Goal: Book appointment/travel/reservation

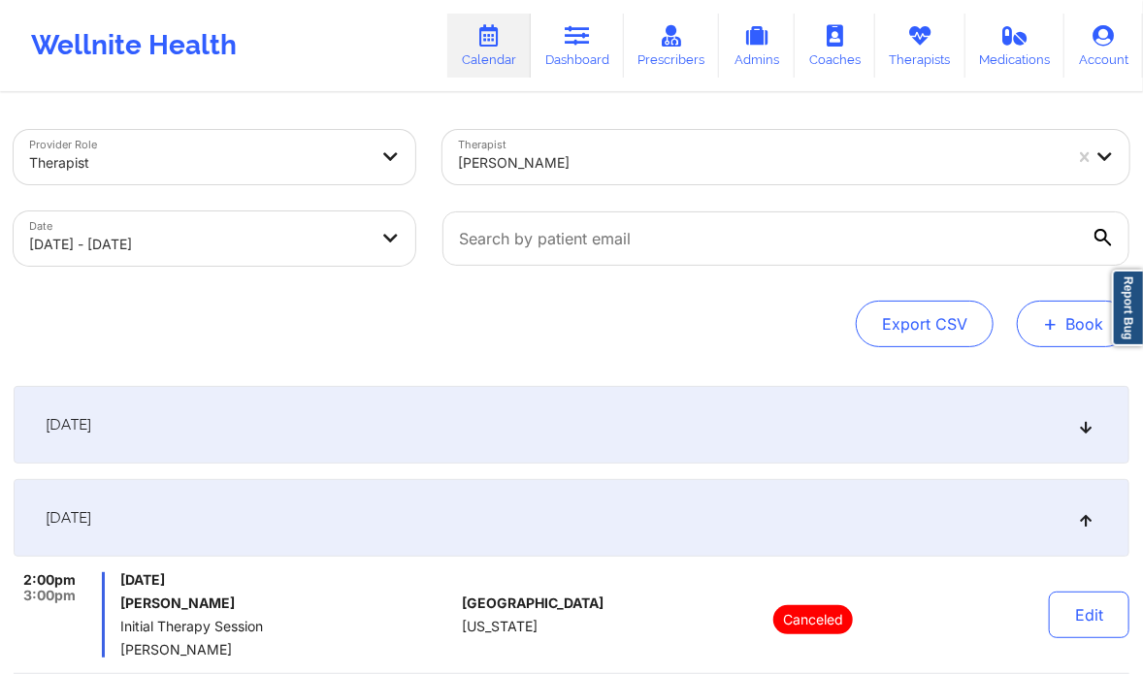
click at [1030, 322] on button "+ Book" at bounding box center [1073, 324] width 113 height 47
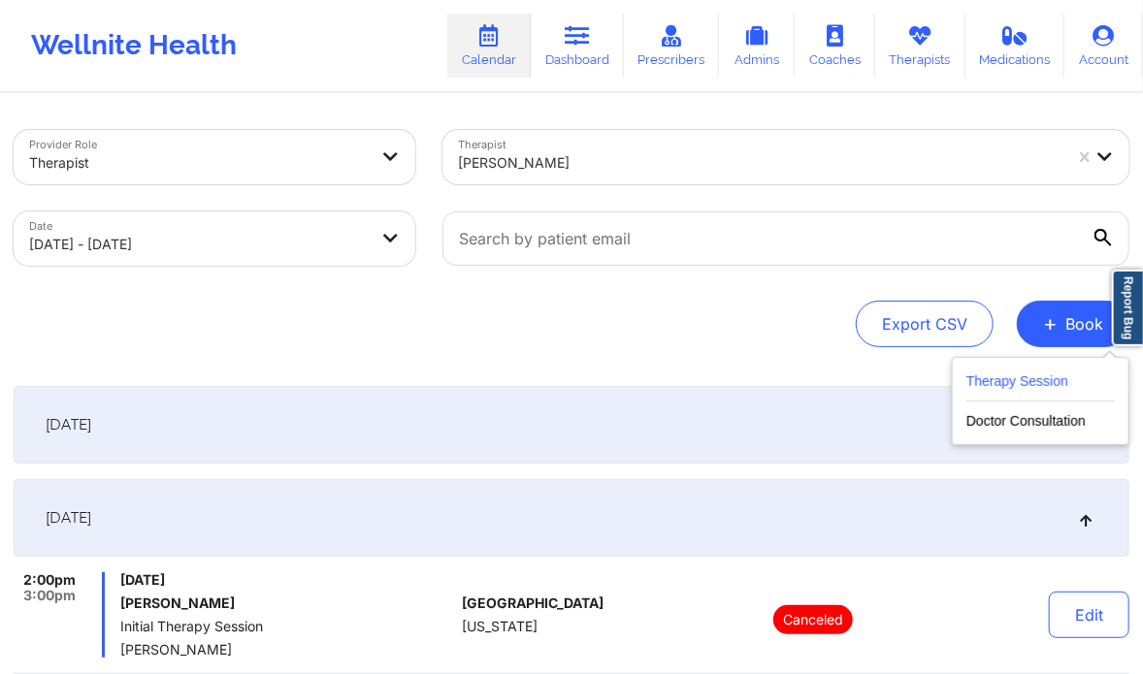
click at [1015, 375] on button "Therapy Session" at bounding box center [1040, 386] width 148 height 32
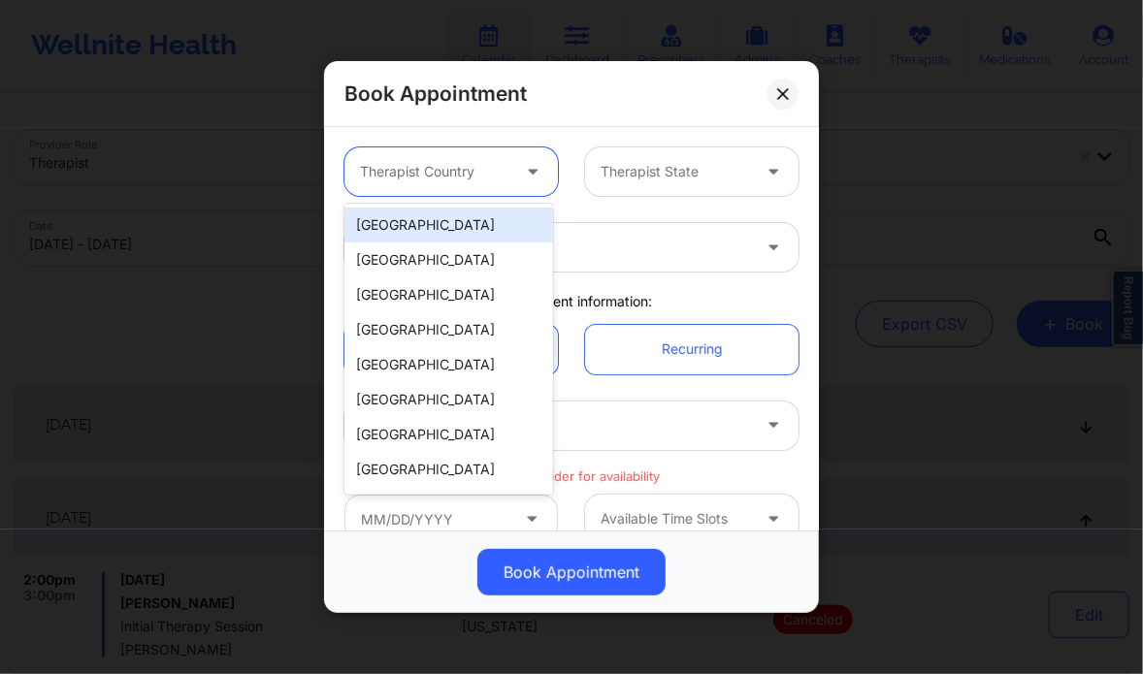
click at [499, 167] on div at bounding box center [434, 171] width 149 height 23
click at [463, 212] on div "[GEOGRAPHIC_DATA]" at bounding box center [448, 225] width 209 height 35
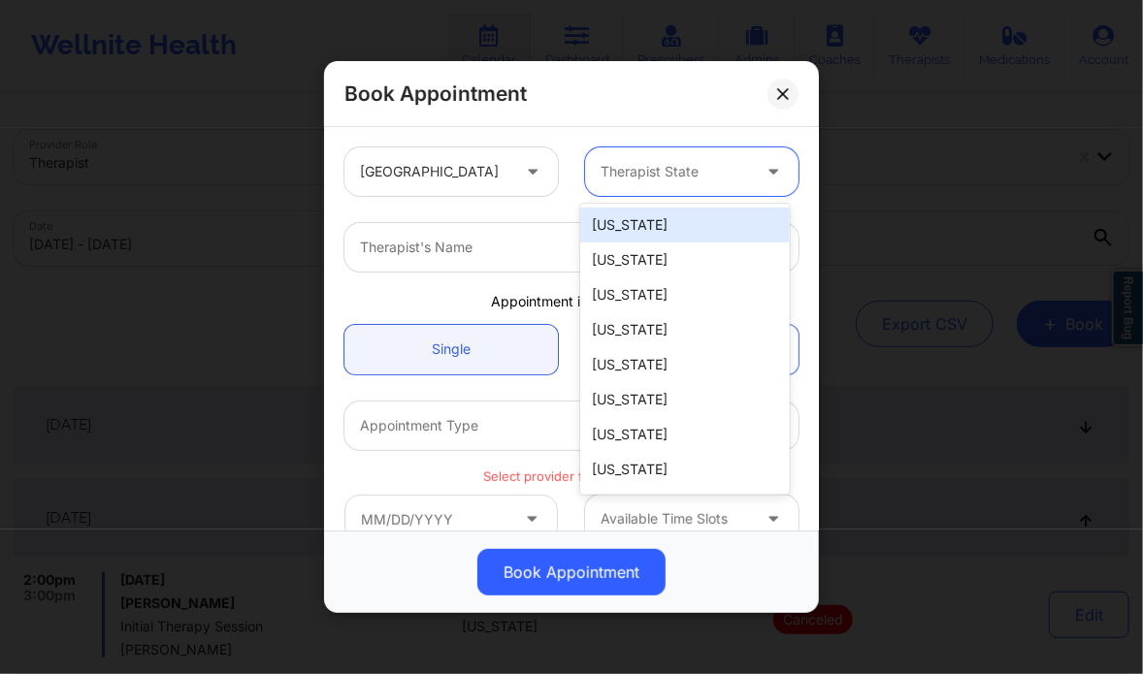
click at [718, 174] on div at bounding box center [675, 171] width 149 height 23
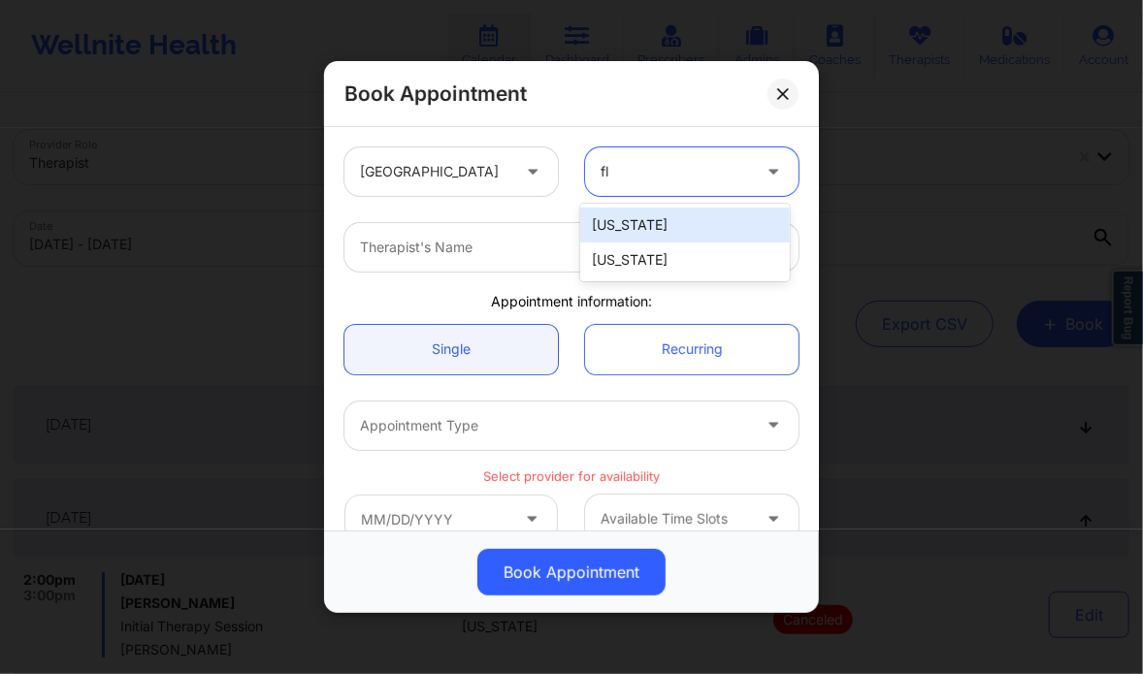
type input "flo"
click at [668, 229] on div "[US_STATE]" at bounding box center [684, 225] width 209 height 35
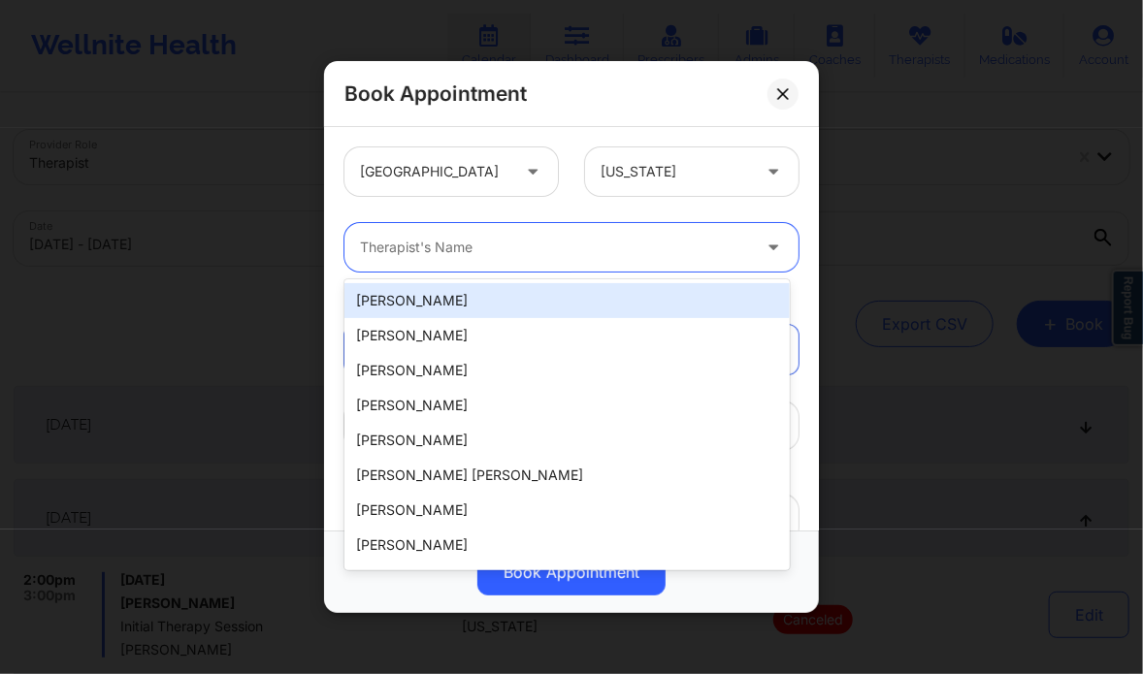
click at [603, 256] on div at bounding box center [555, 247] width 390 height 23
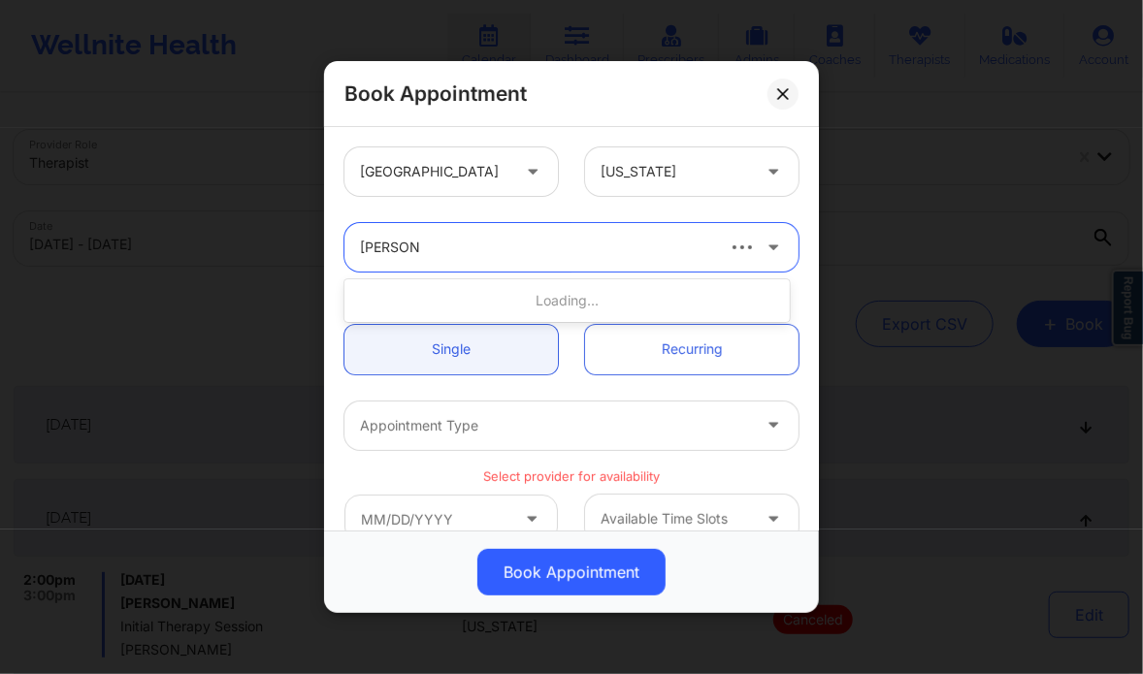
type input "kate jara"
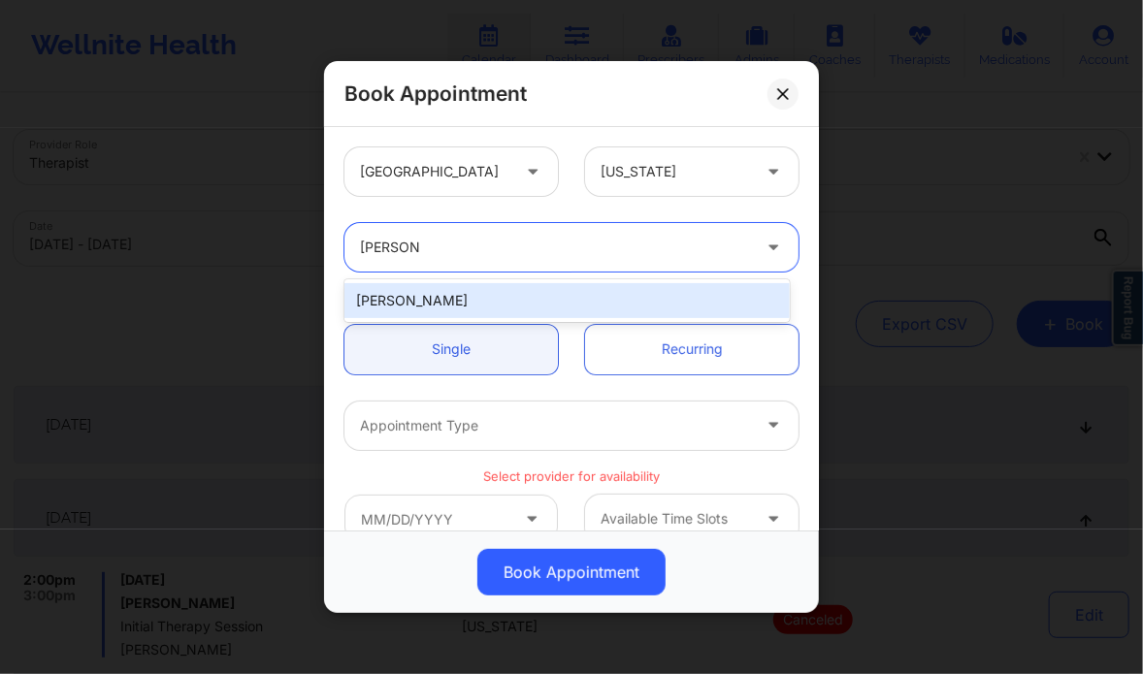
click at [405, 295] on div "[PERSON_NAME]" at bounding box center [566, 300] width 444 height 35
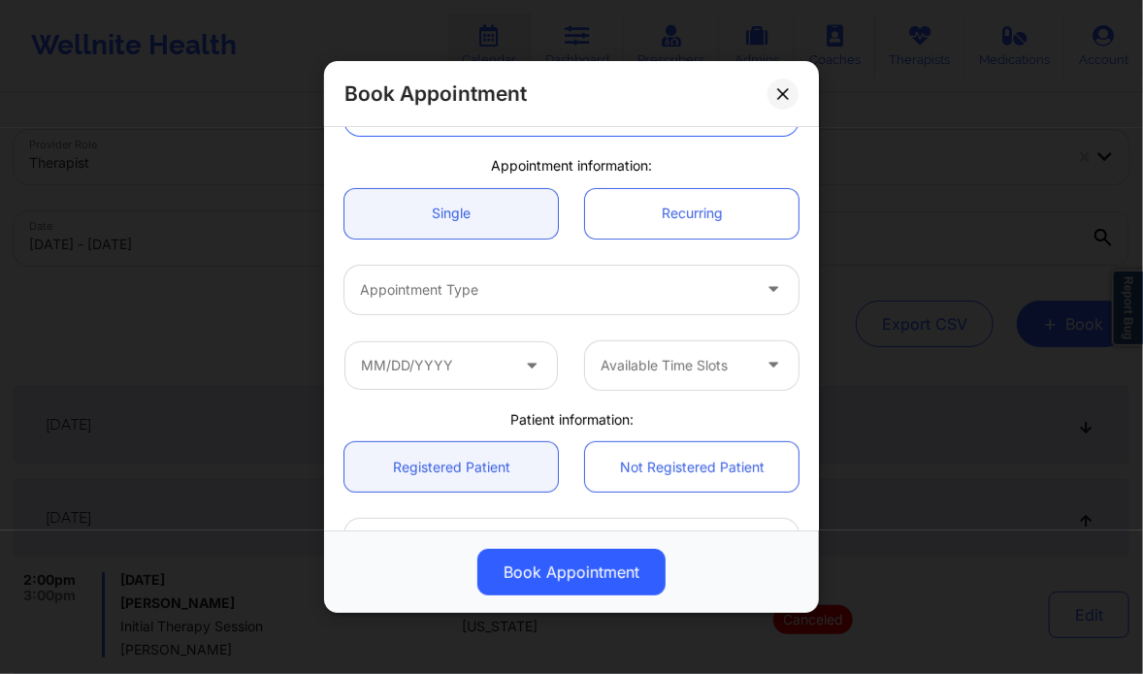
scroll to position [138, 0]
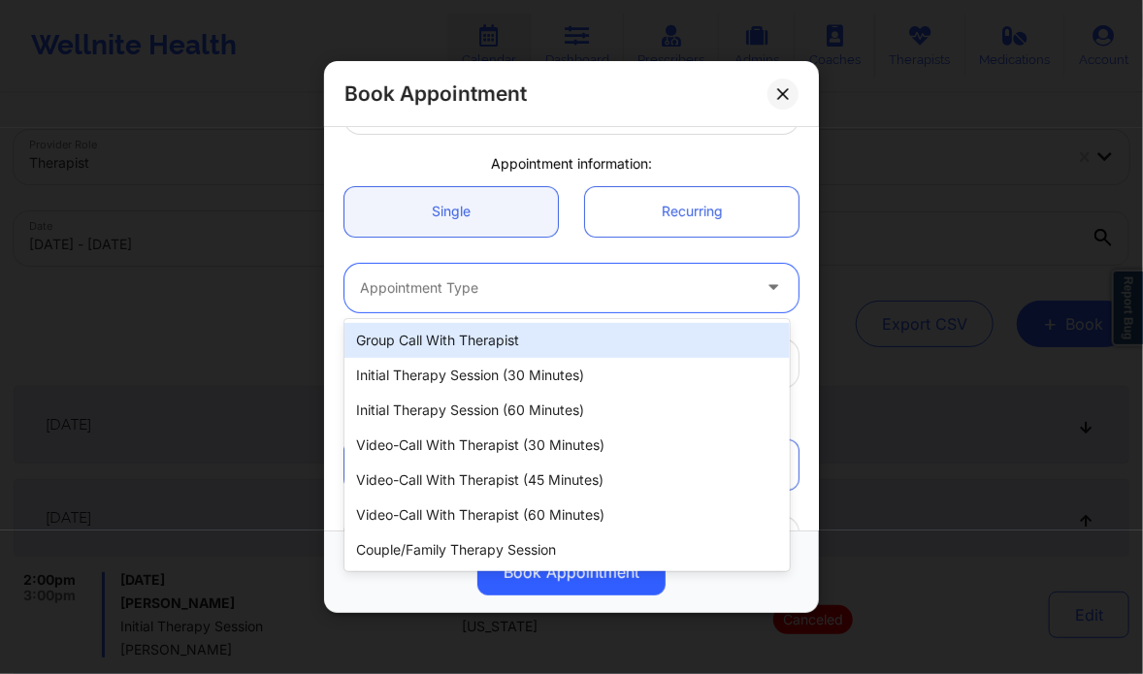
click at [470, 271] on div "Appointment Type" at bounding box center [548, 288] width 408 height 49
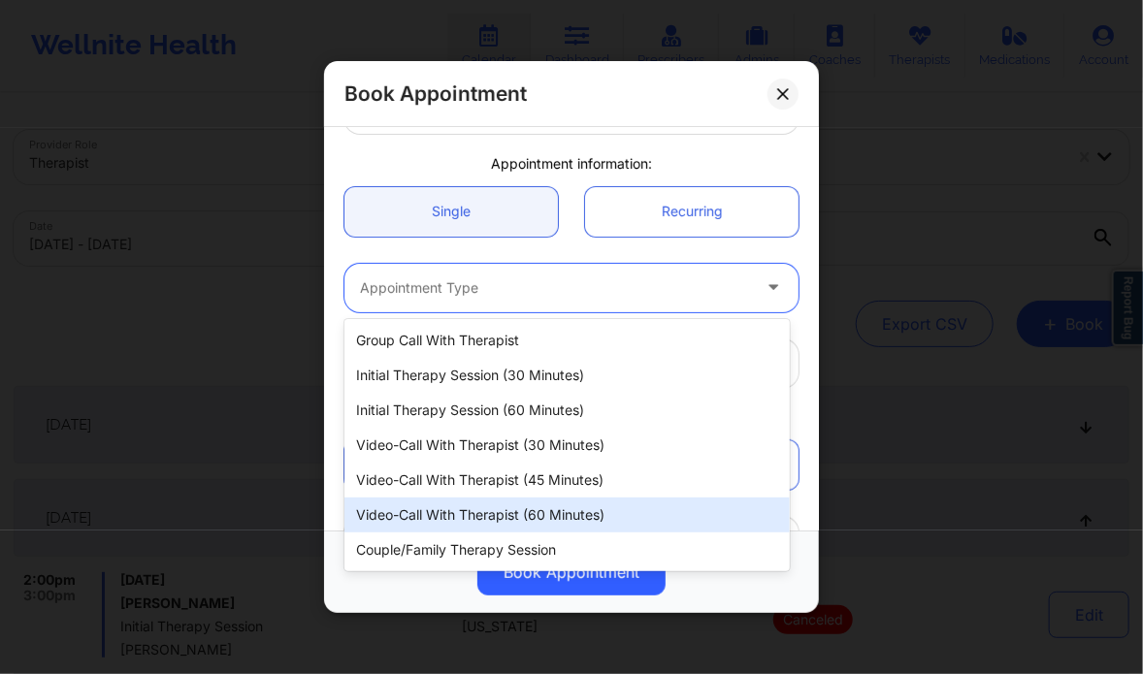
click at [578, 522] on div "Video-Call with Therapist (60 minutes)" at bounding box center [566, 515] width 444 height 35
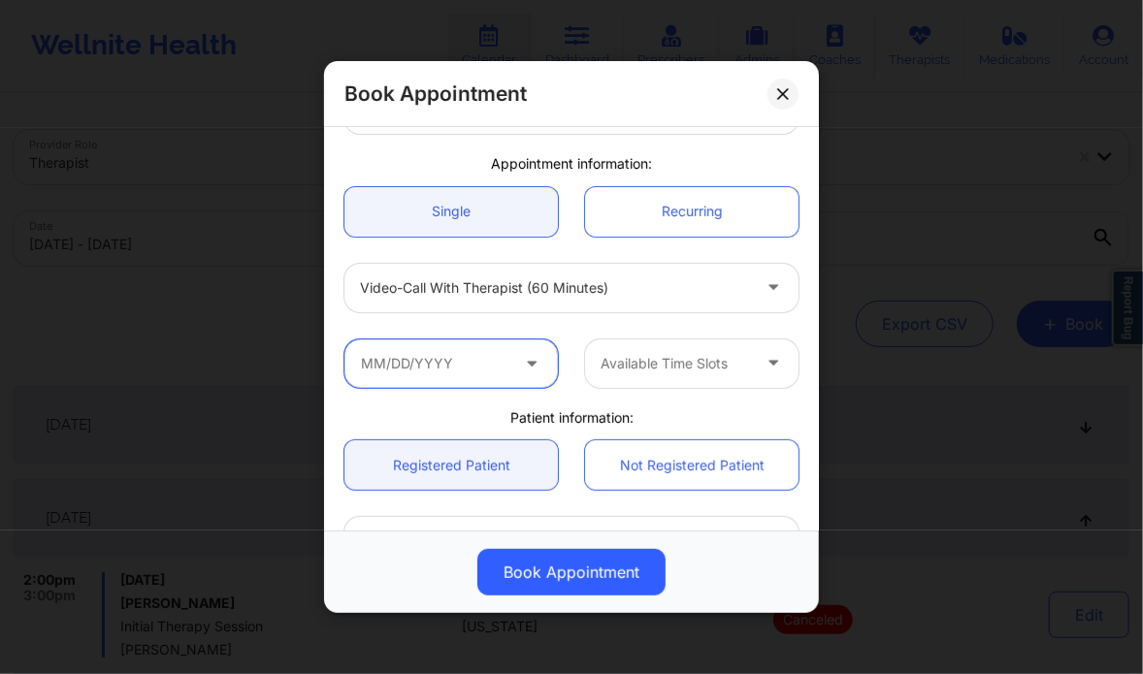
click at [488, 368] on input "text" at bounding box center [450, 364] width 213 height 49
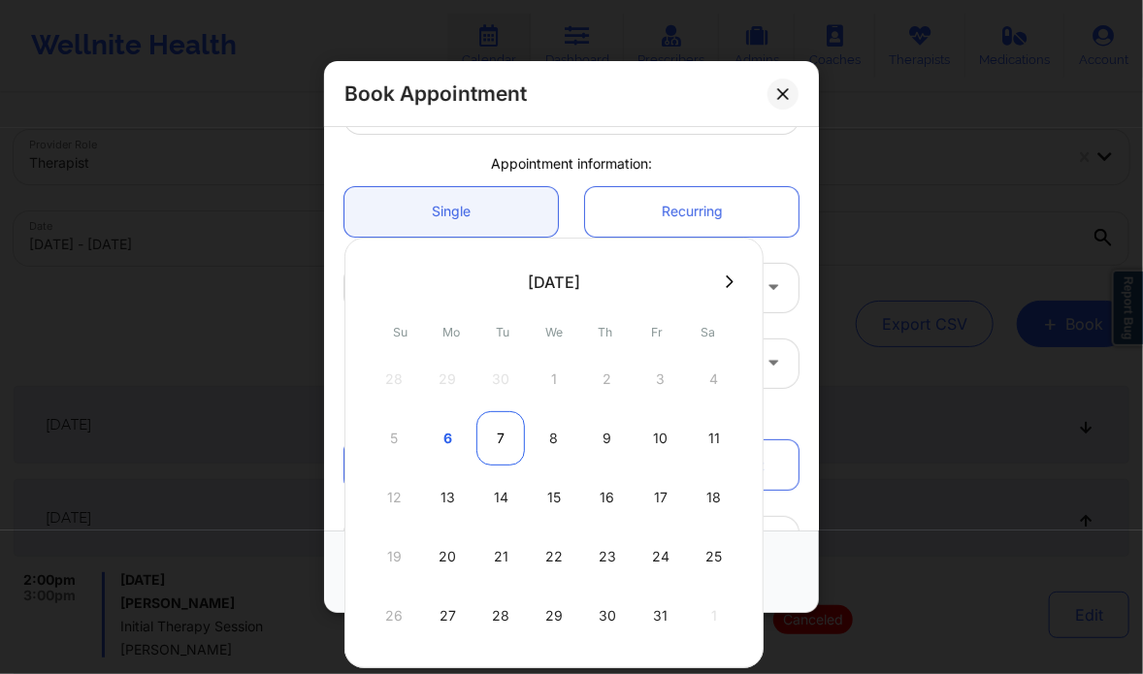
click at [501, 440] on div "7" at bounding box center [500, 438] width 49 height 54
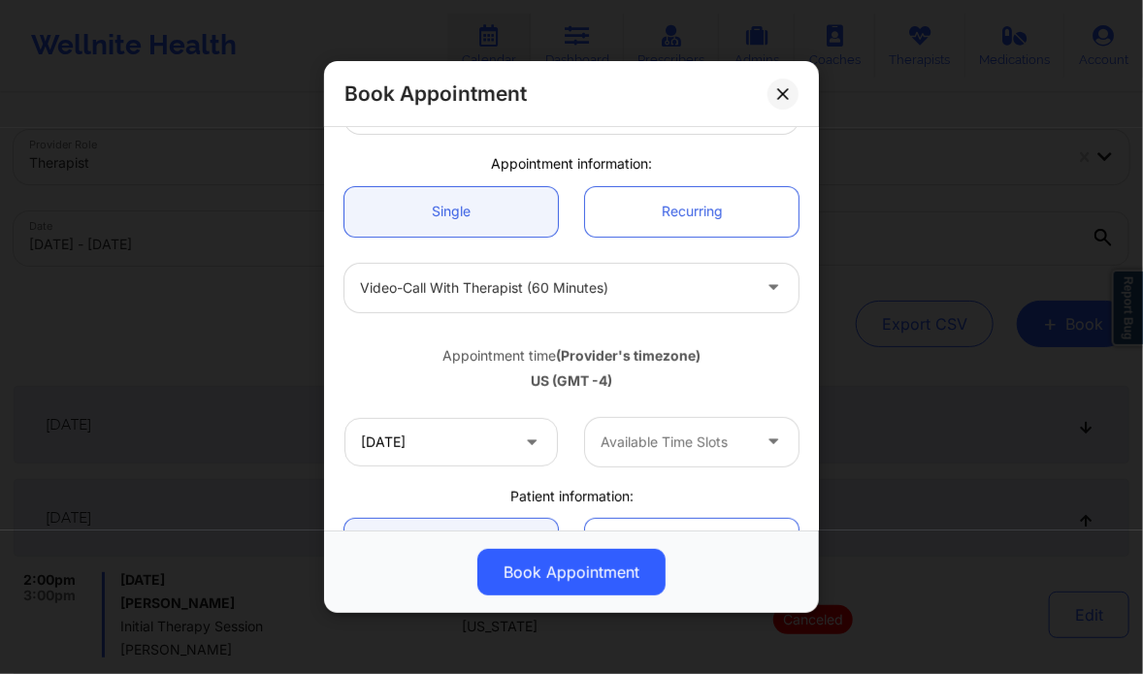
type input "10/07/2025"
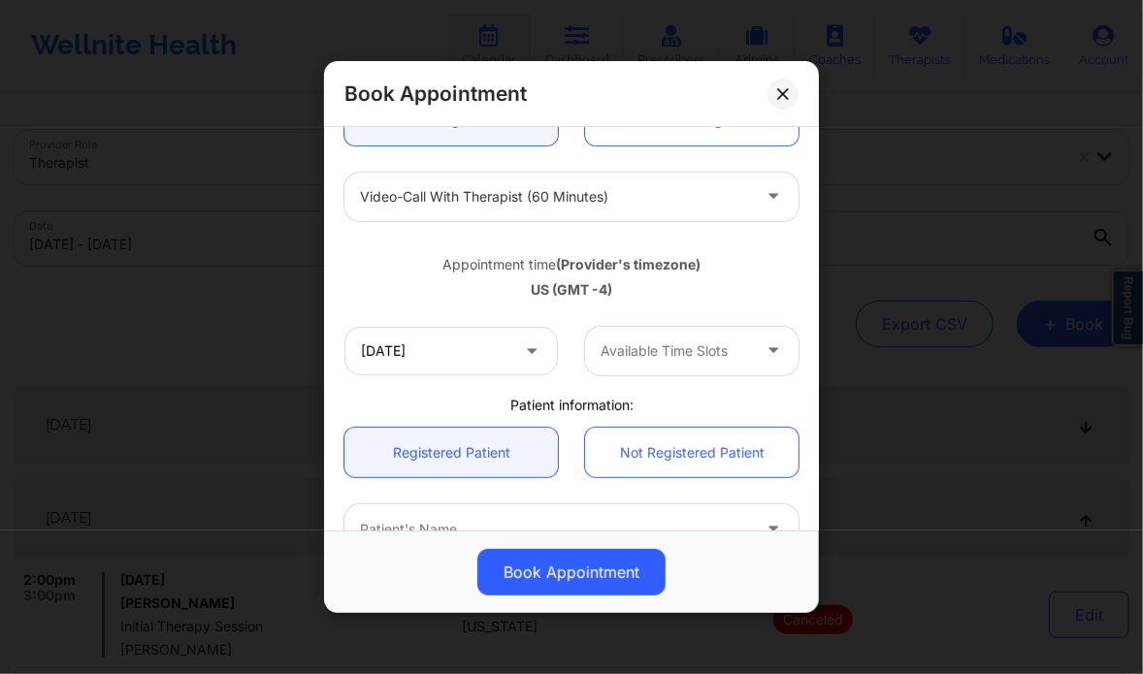
scroll to position [231, 0]
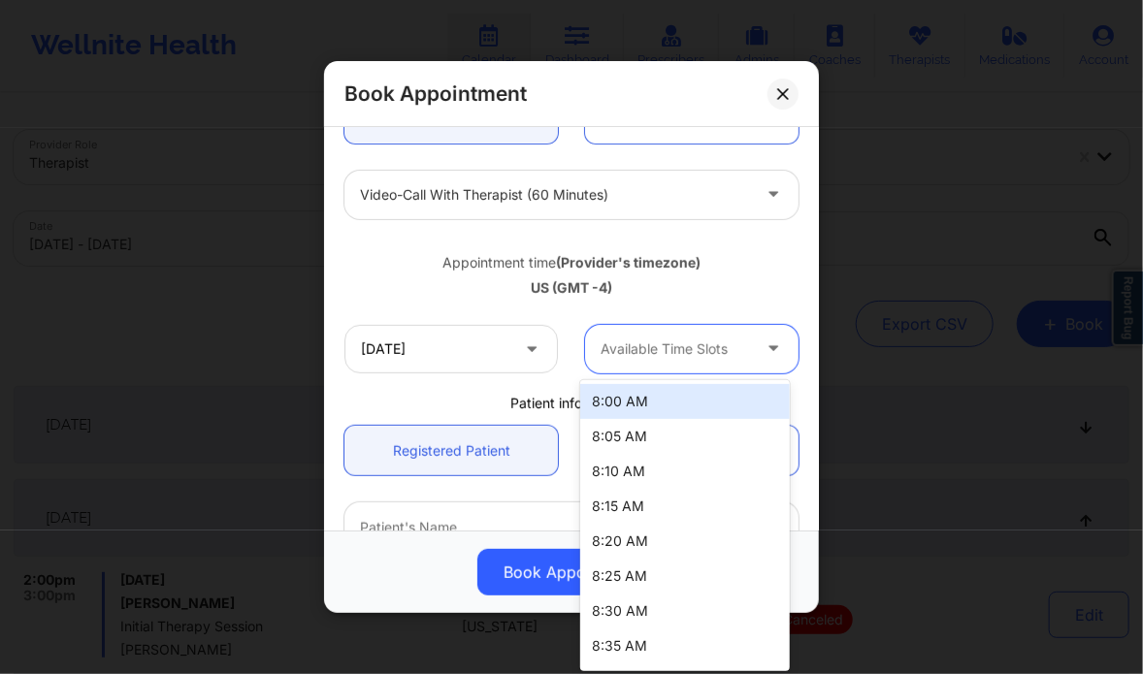
click at [712, 351] on div at bounding box center [675, 349] width 149 height 23
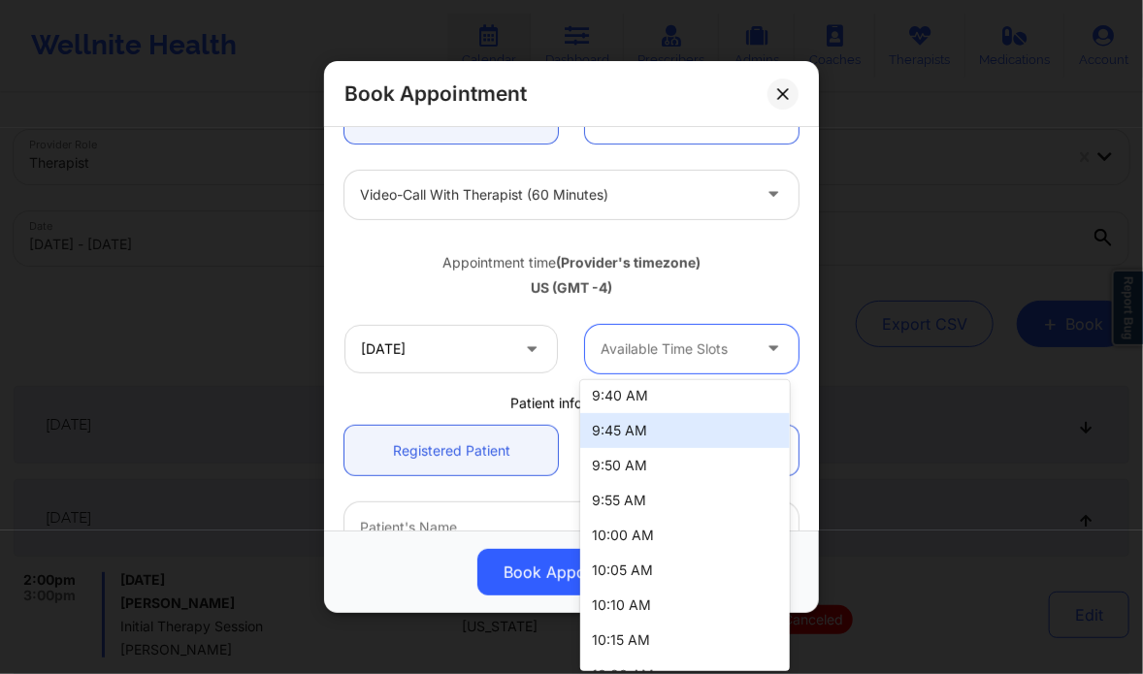
scroll to position [710, 0]
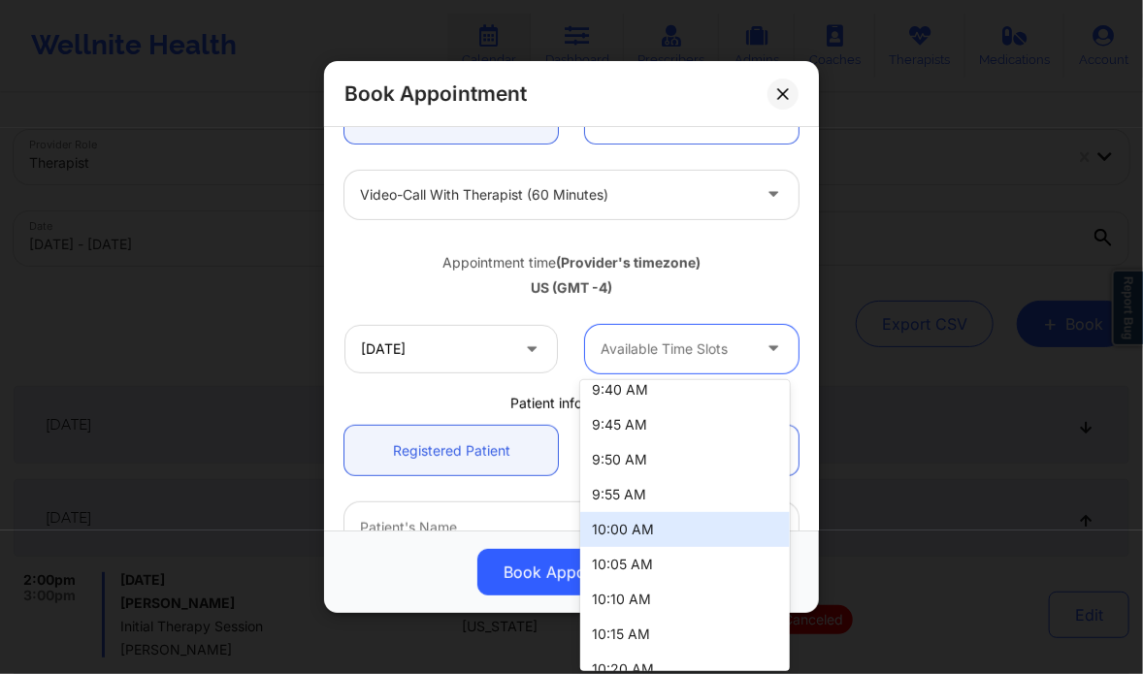
click at [629, 541] on div "10:00 AM" at bounding box center [684, 529] width 209 height 35
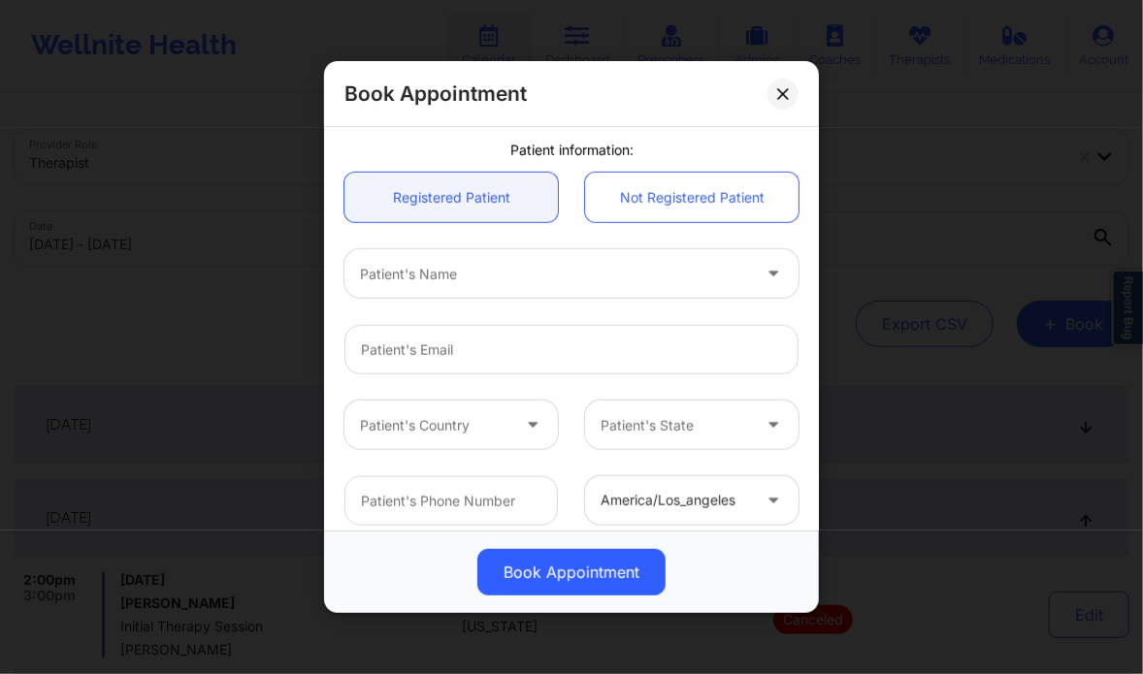
scroll to position [485, 0]
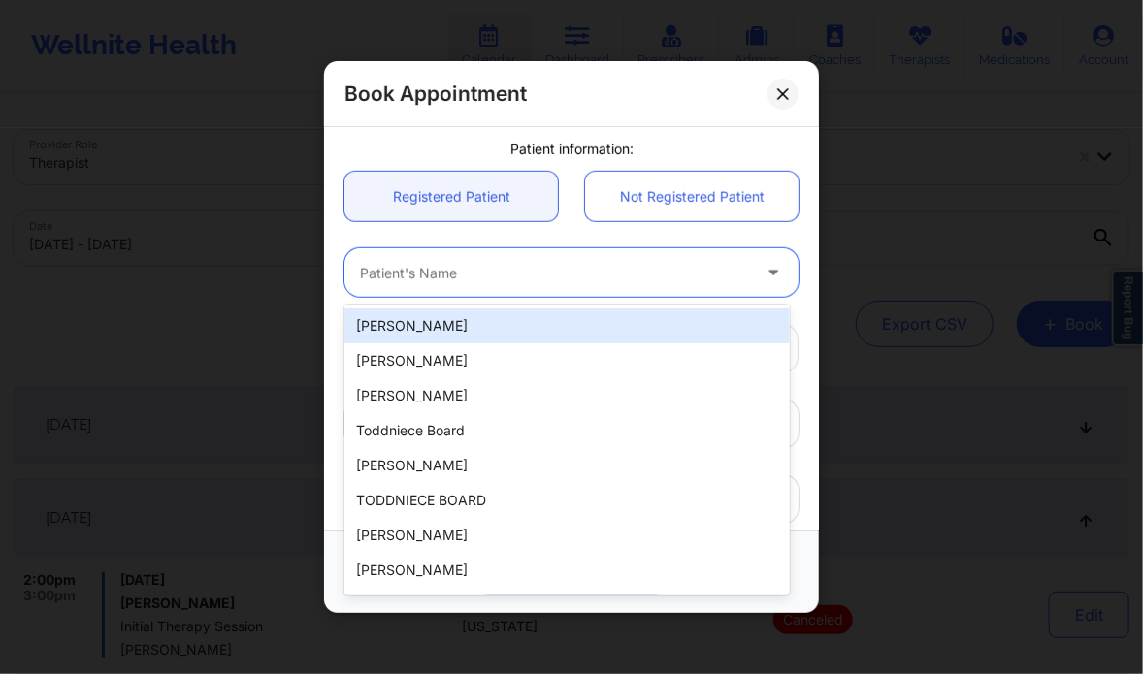
click at [510, 286] on div "Patient's Name" at bounding box center [548, 272] width 408 height 49
paste input "[PERSON_NAME]"
type input "[PERSON_NAME]"
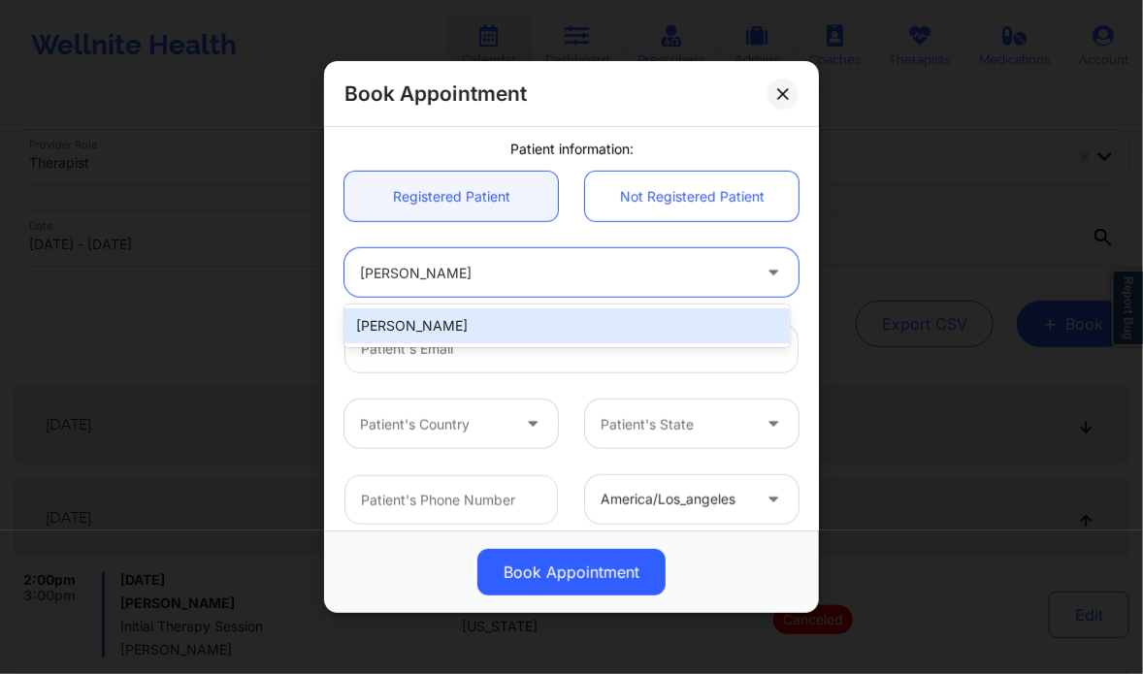
click at [503, 334] on div "[PERSON_NAME]" at bounding box center [566, 326] width 444 height 35
type input "[EMAIL_ADDRESS][DOMAIN_NAME]"
type input "[PHONE_NUMBER]"
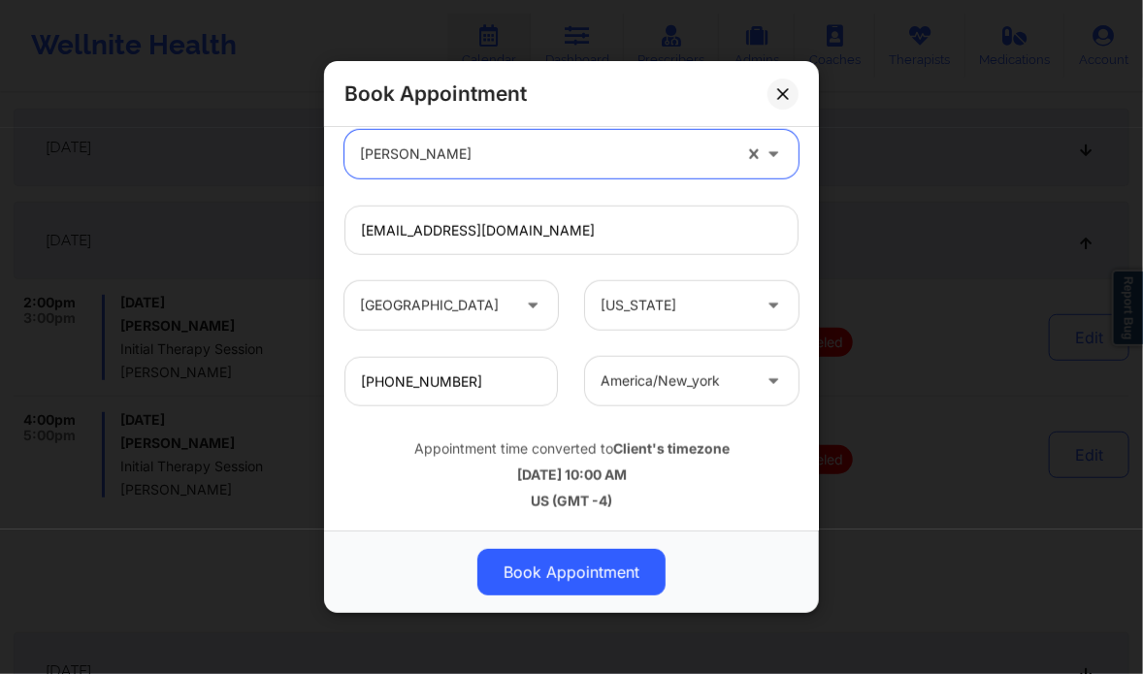
scroll to position [291, 0]
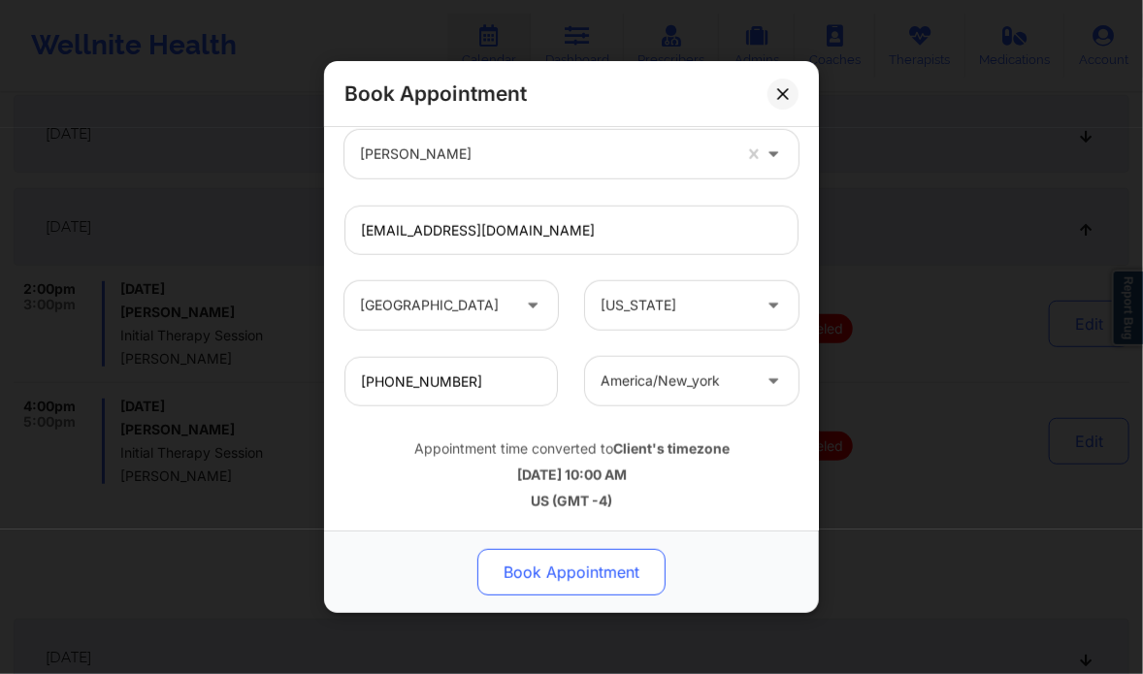
click at [533, 556] on button "Book Appointment" at bounding box center [571, 572] width 188 height 47
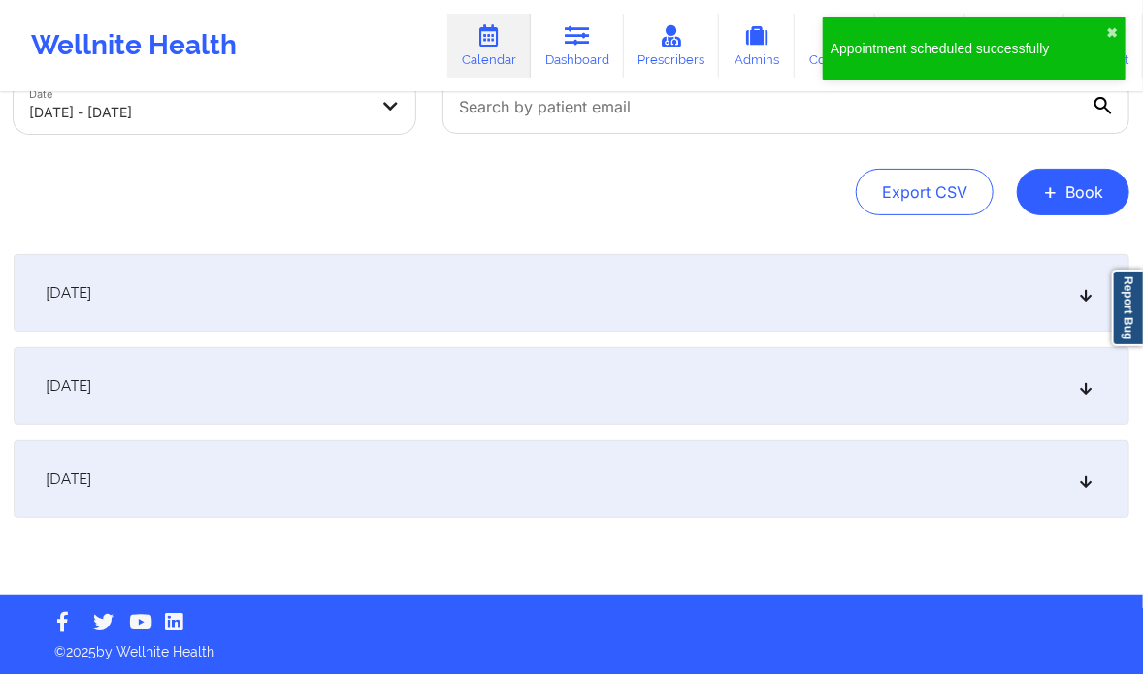
scroll to position [0, 0]
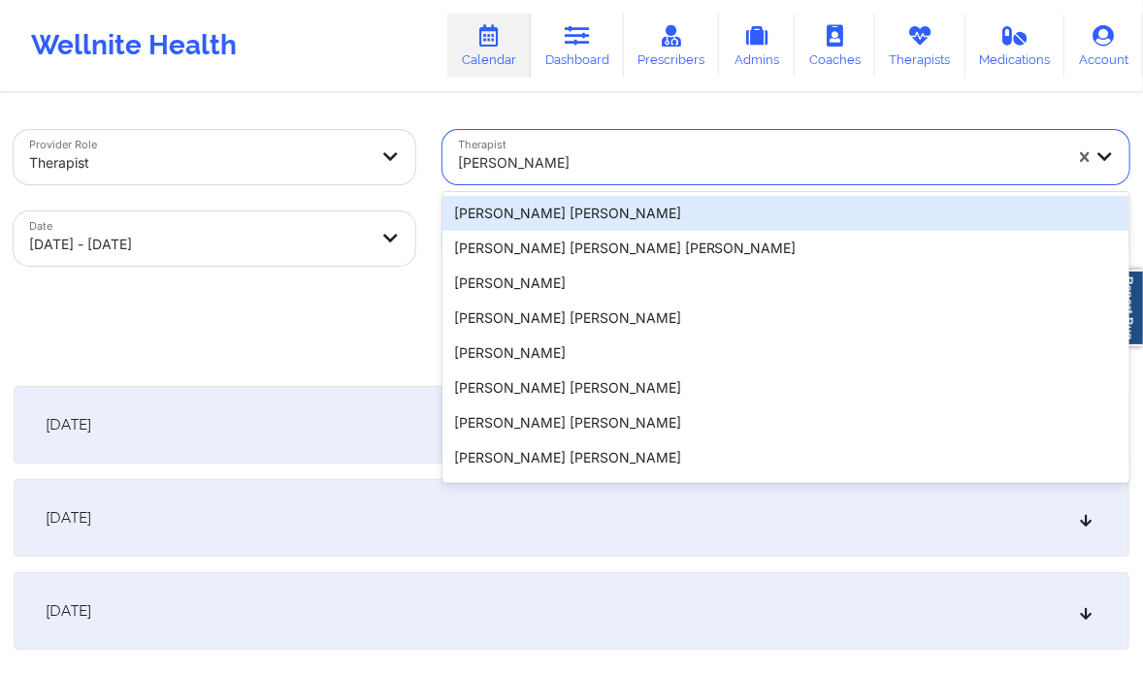
click at [518, 171] on div at bounding box center [760, 162] width 604 height 23
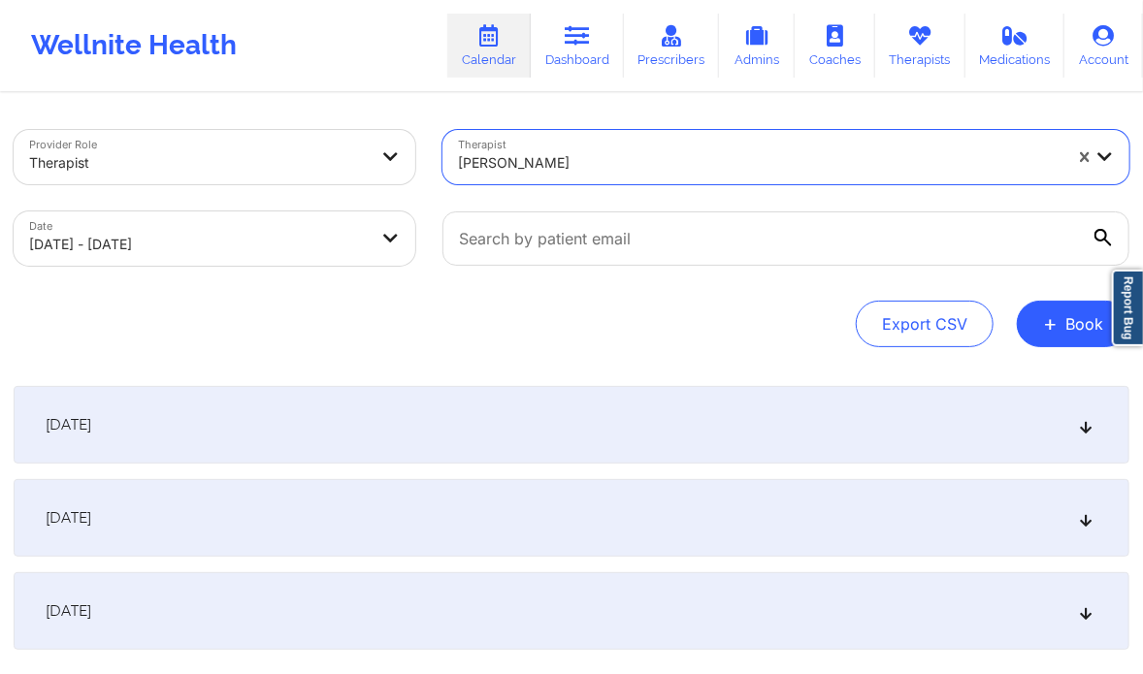
click at [477, 152] on div at bounding box center [760, 162] width 604 height 23
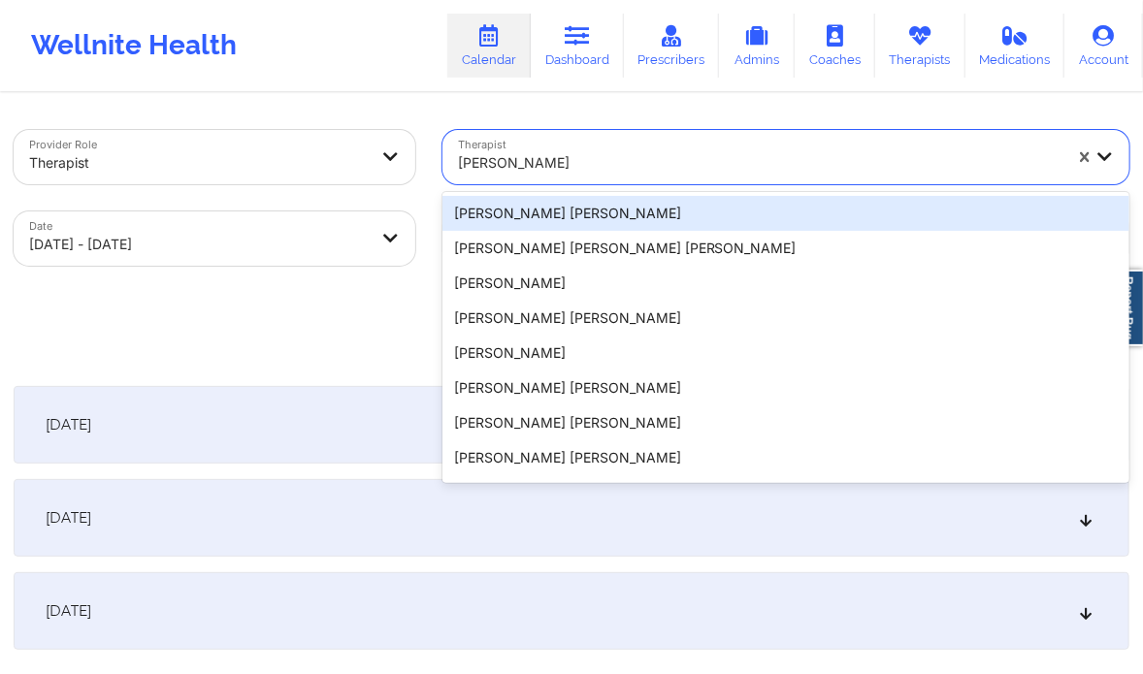
click at [567, 158] on div at bounding box center [760, 162] width 604 height 23
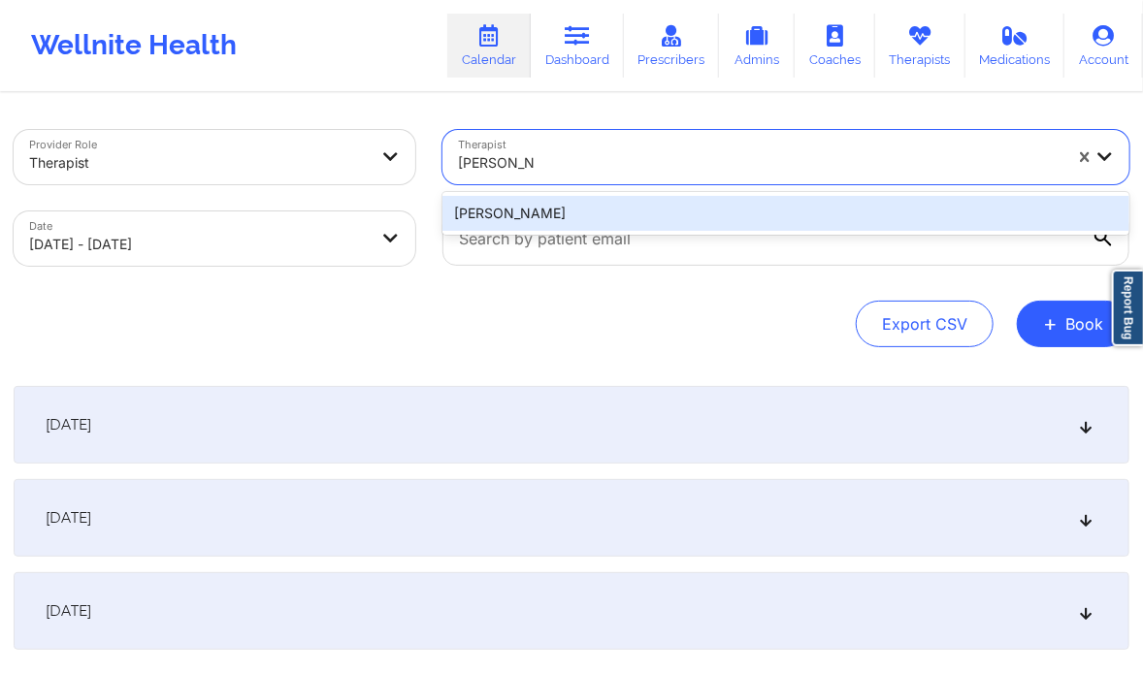
type input "kate jara"
click at [563, 209] on div "[PERSON_NAME]" at bounding box center [785, 213] width 687 height 35
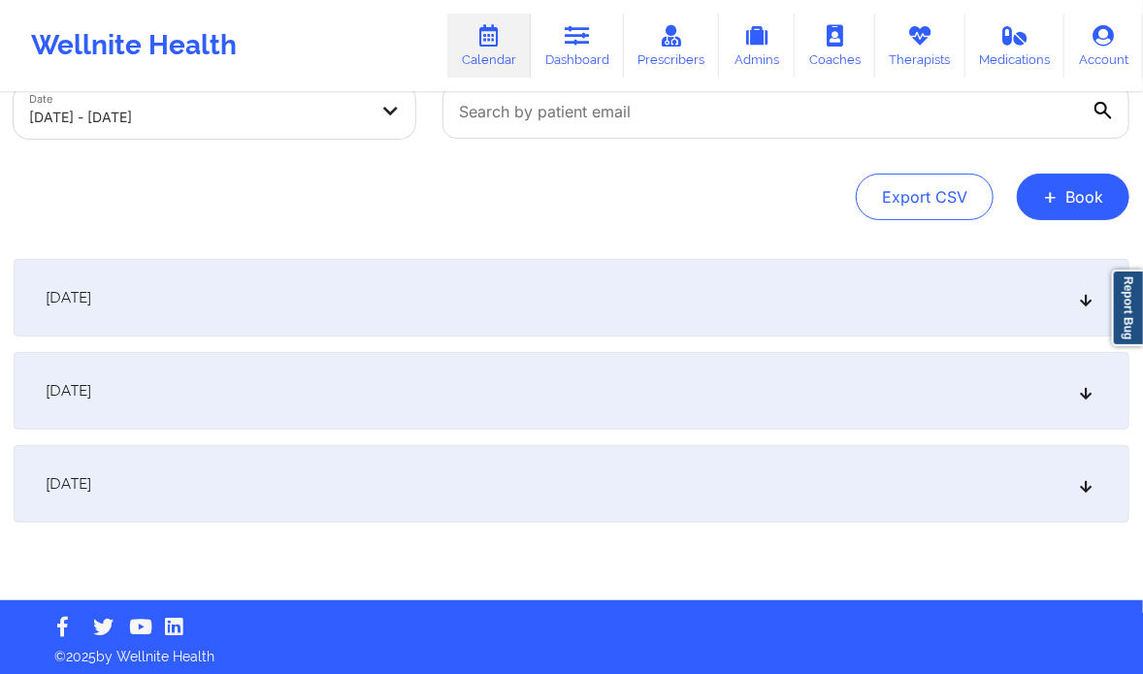
scroll to position [132, 0]
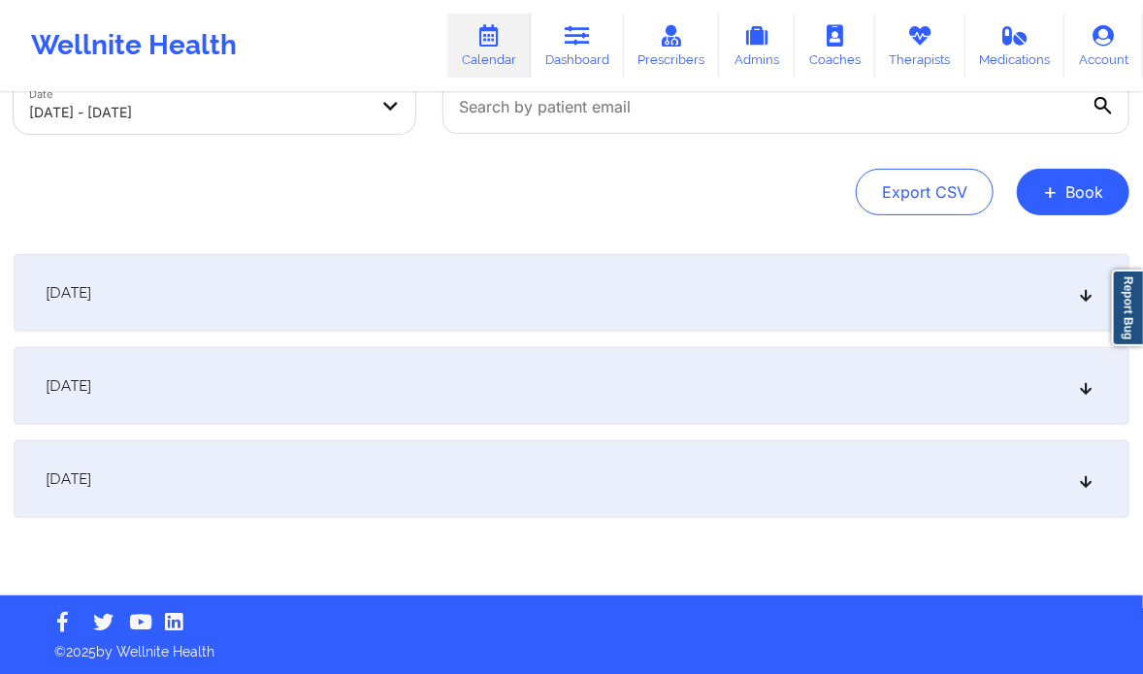
click at [1094, 484] on icon at bounding box center [1086, 480] width 16 height 14
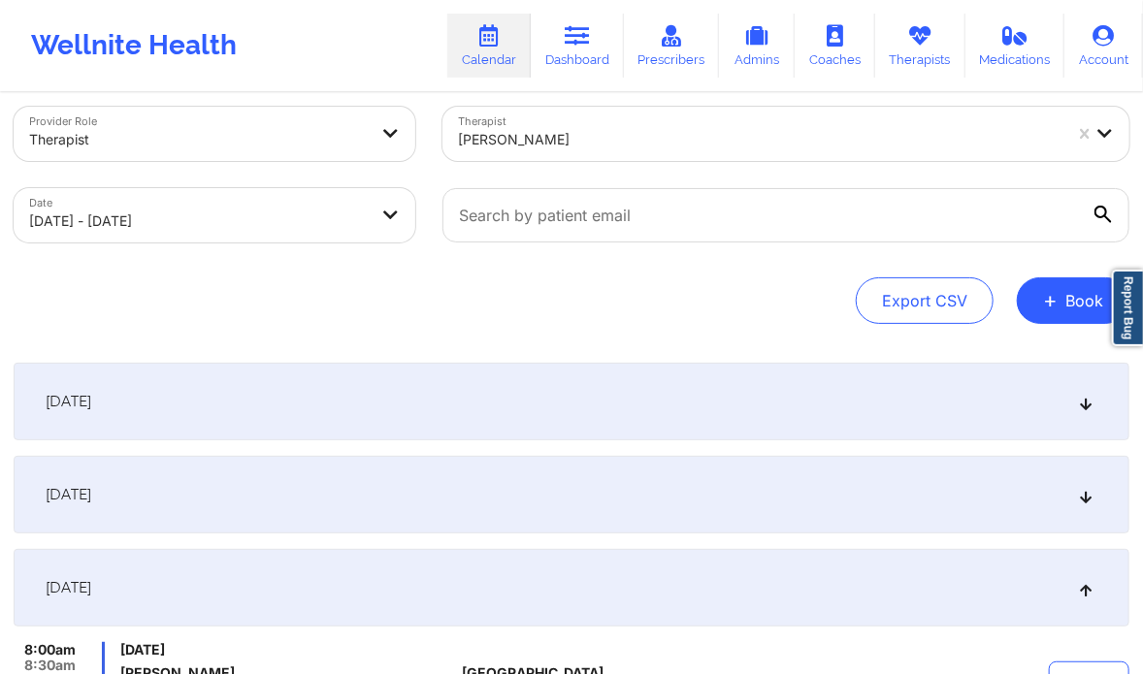
scroll to position [0, 0]
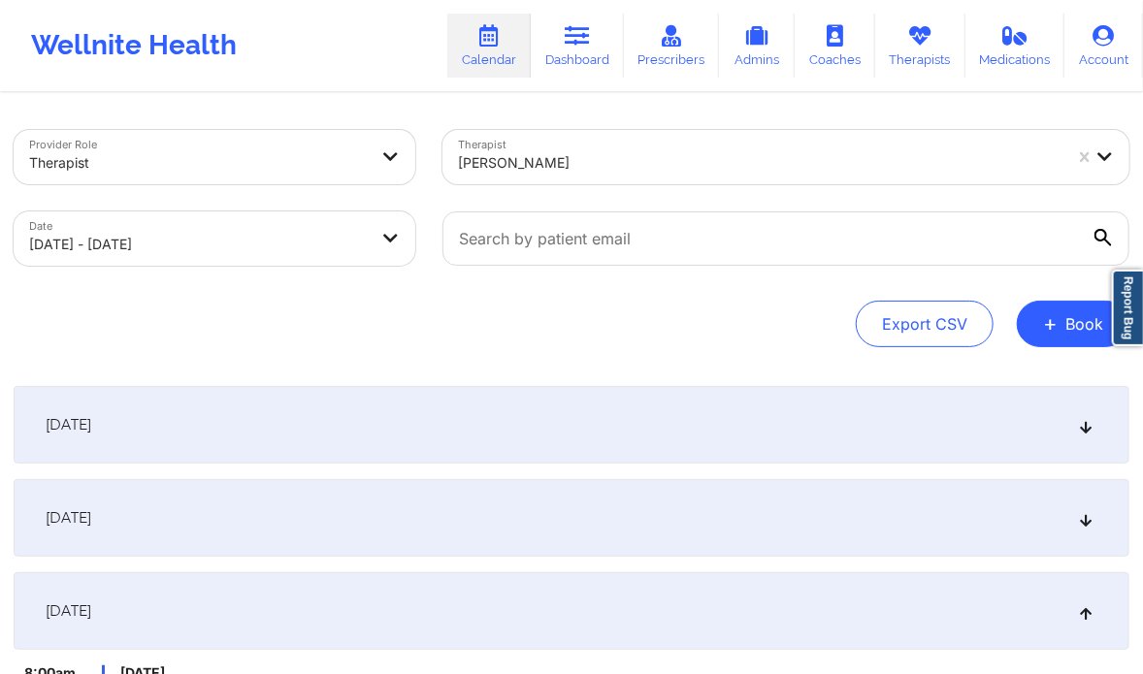
click at [646, 174] on div at bounding box center [760, 162] width 604 height 23
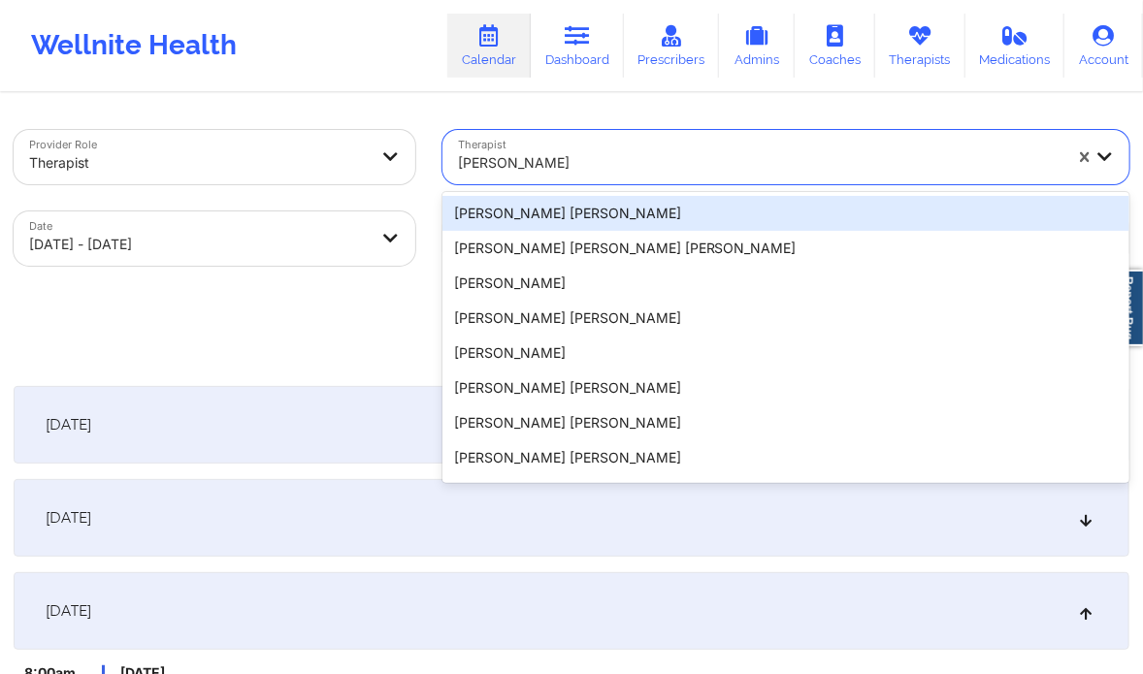
paste input "Sabrina Yolanda Byirt"
type input "Sabrina Yolanda Byirt"
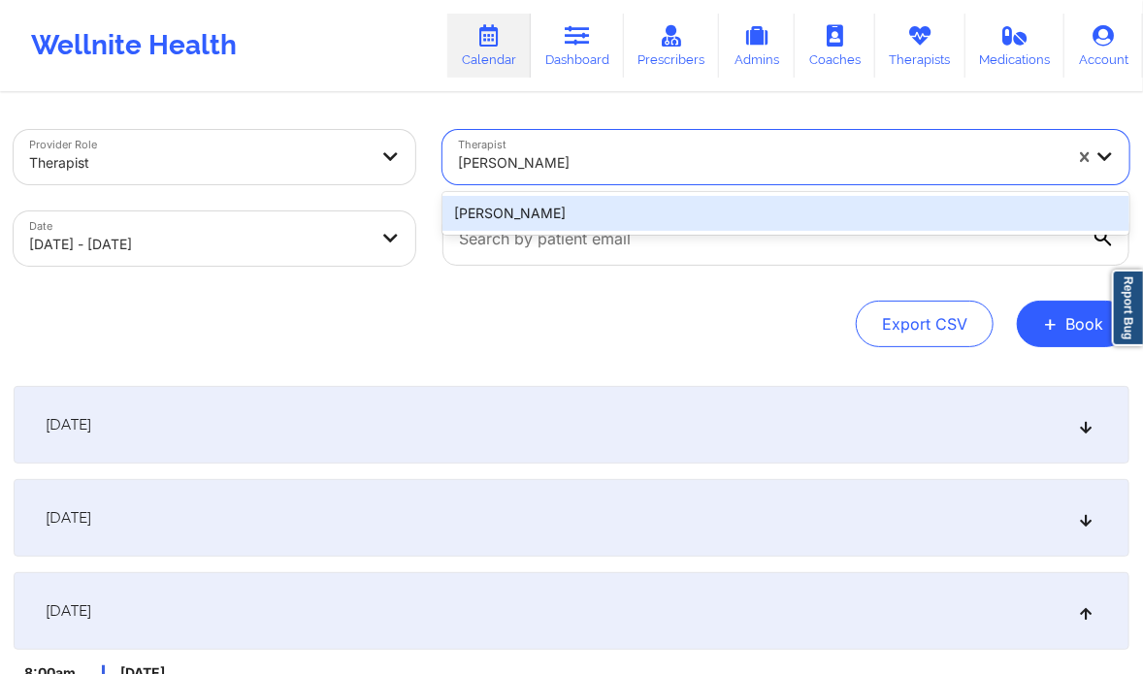
click at [629, 205] on div "Sabrina Yolanda Byirt" at bounding box center [785, 213] width 687 height 35
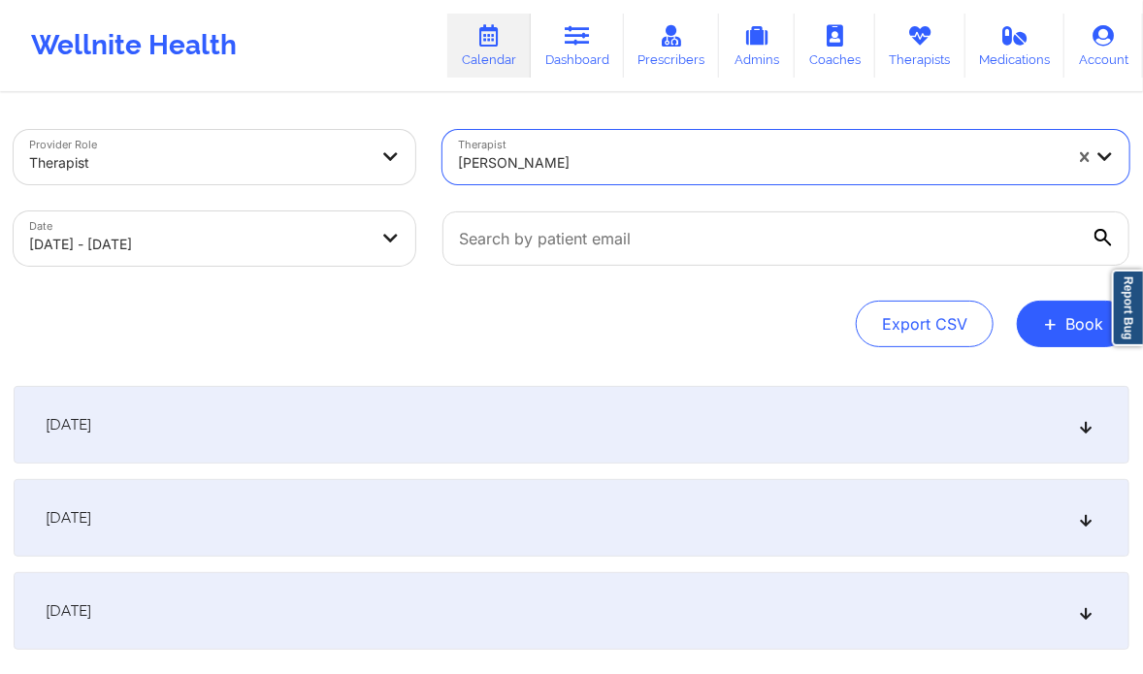
select select "2025-9"
select select "2025-10"
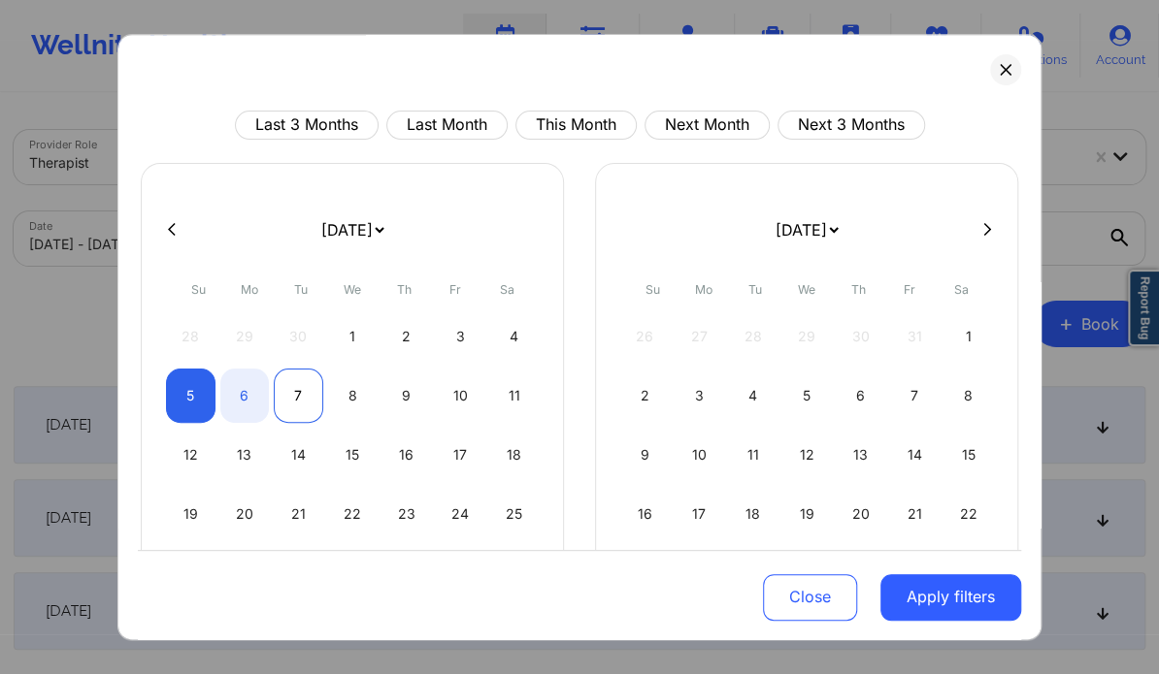
click at [286, 387] on div "7" at bounding box center [298, 396] width 49 height 54
select select "2025-9"
select select "2025-10"
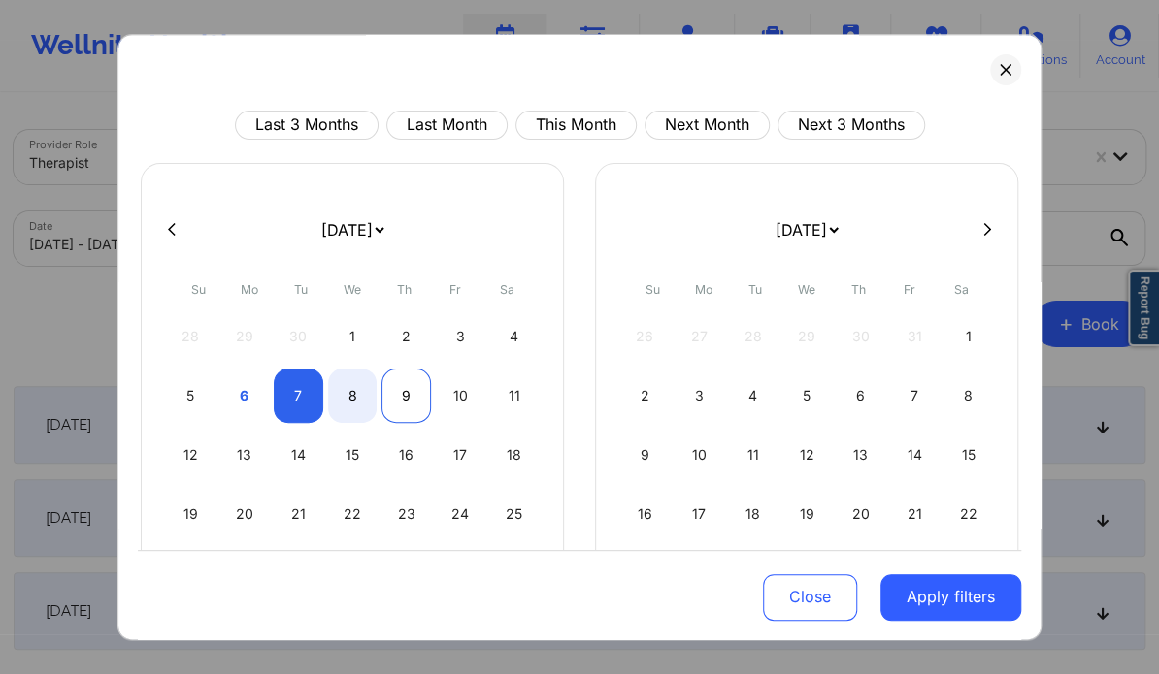
select select "2025-9"
select select "2025-10"
click at [396, 380] on div "9" at bounding box center [405, 396] width 49 height 54
select select "2025-9"
select select "2025-10"
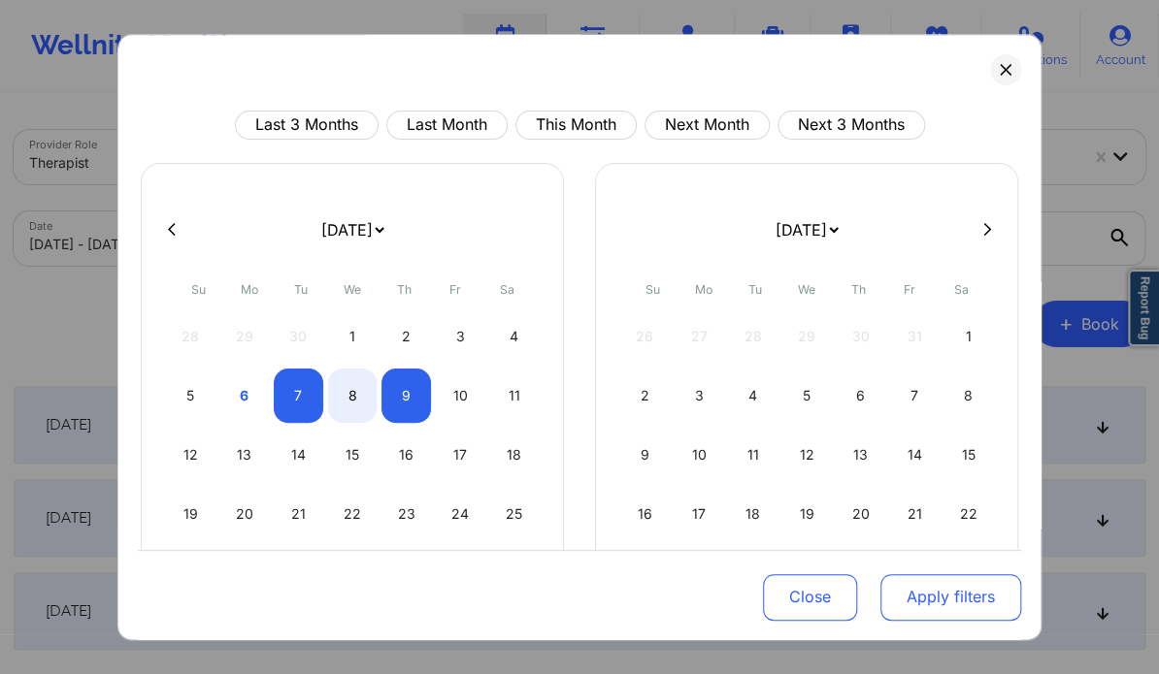
click at [920, 593] on button "Apply filters" at bounding box center [950, 596] width 141 height 47
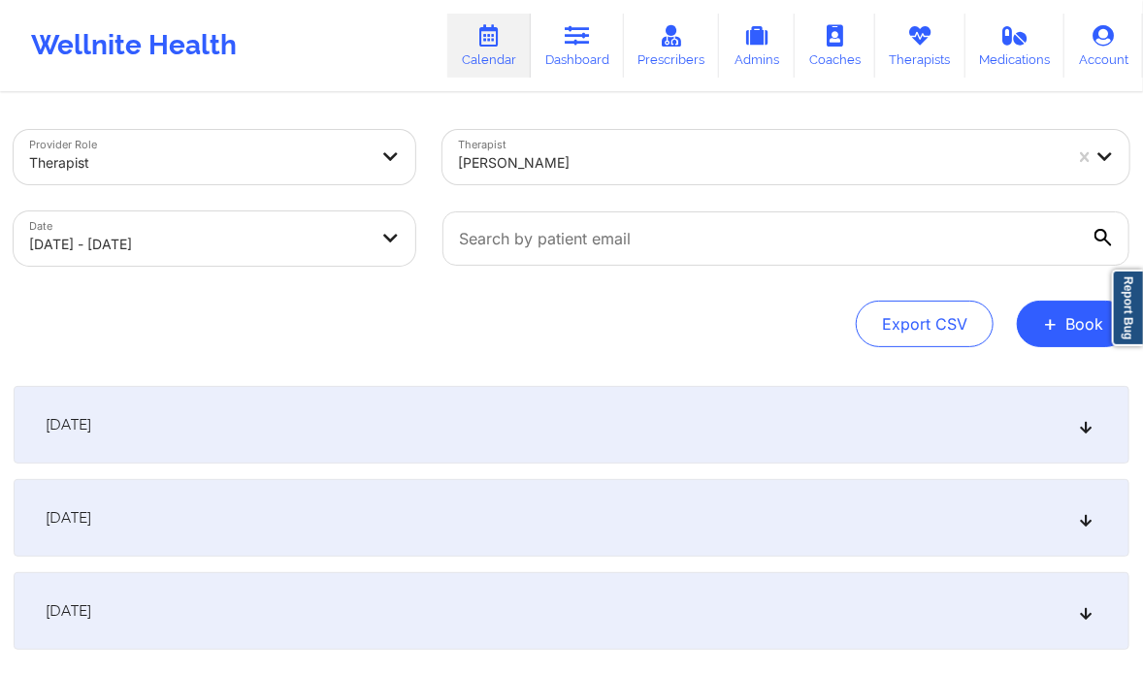
click at [810, 547] on div "October 8, 2025" at bounding box center [572, 518] width 1116 height 78
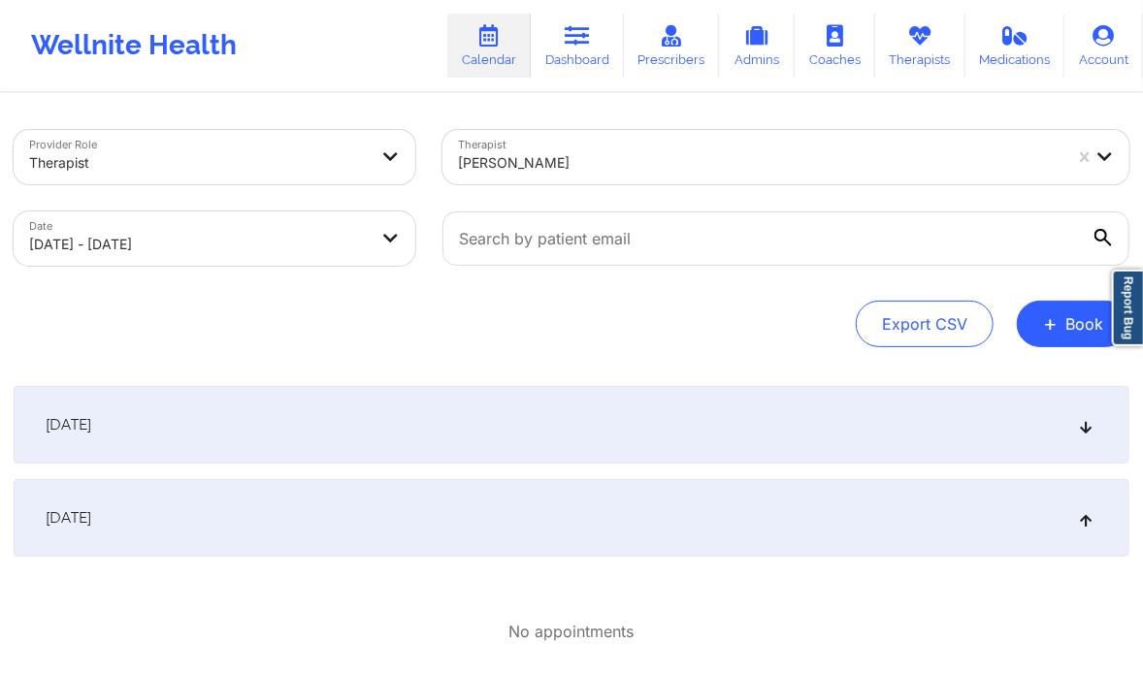
scroll to position [267, 0]
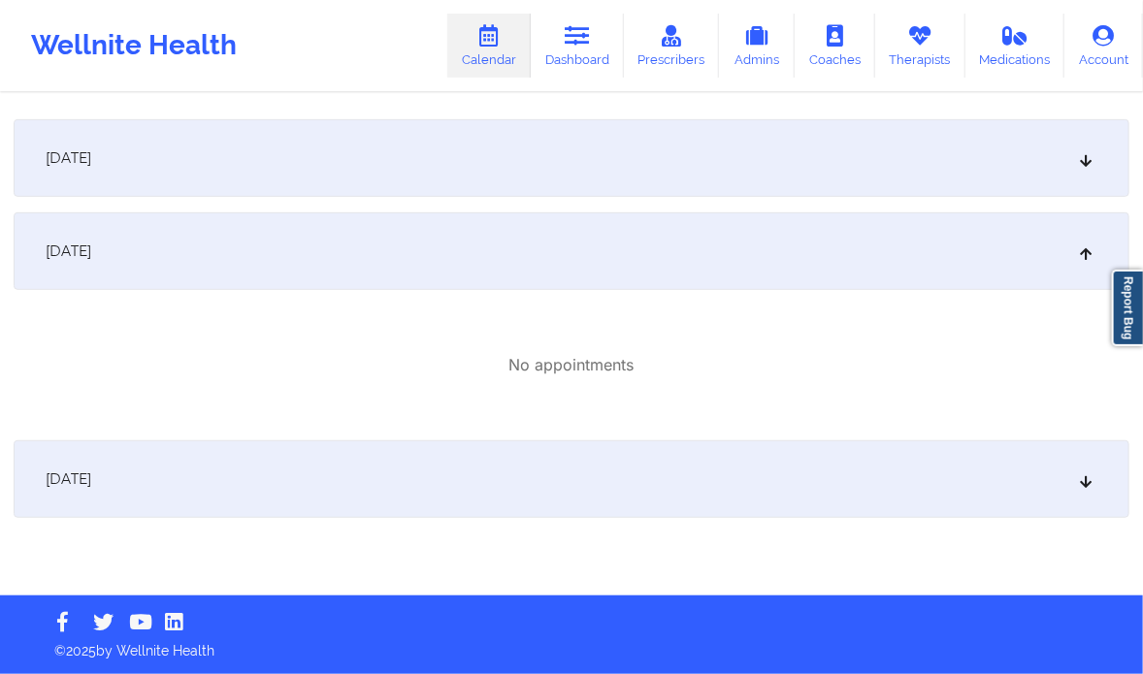
click at [1085, 476] on icon at bounding box center [1086, 480] width 16 height 14
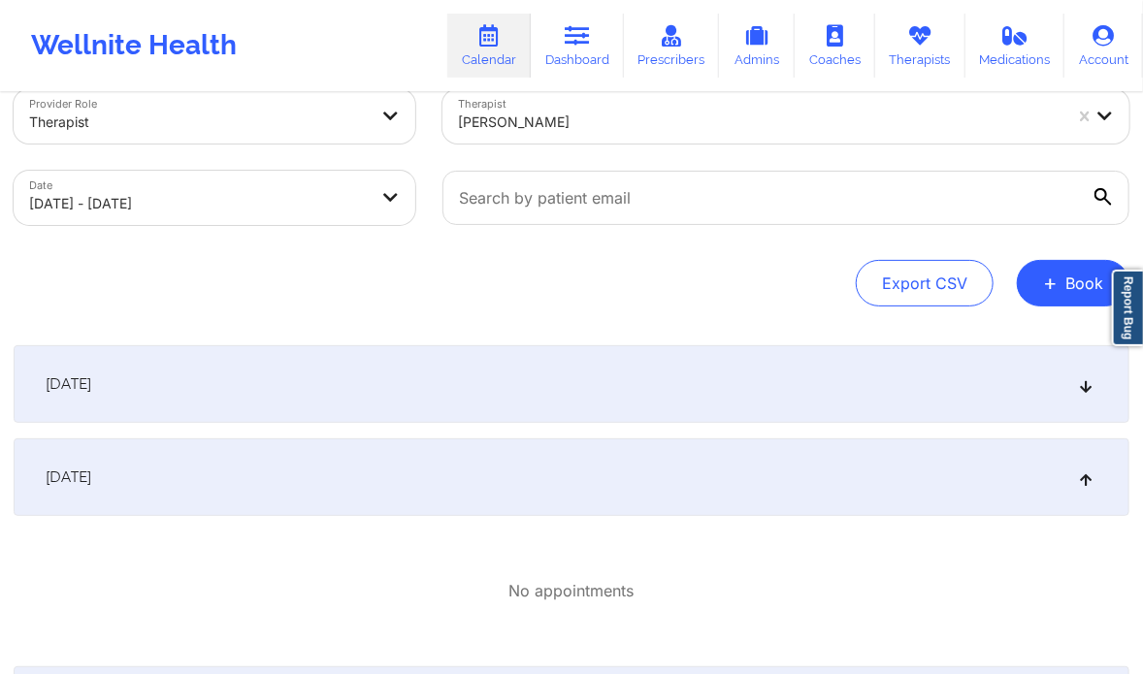
scroll to position [0, 0]
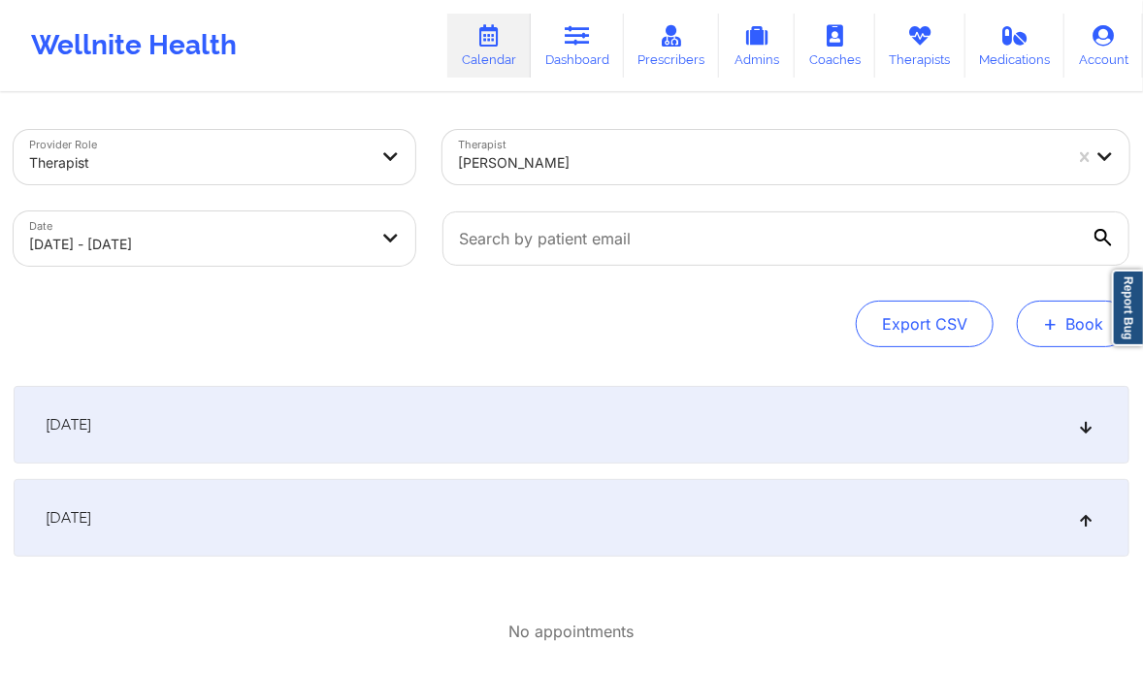
click at [1044, 316] on button "+ Book" at bounding box center [1073, 324] width 113 height 47
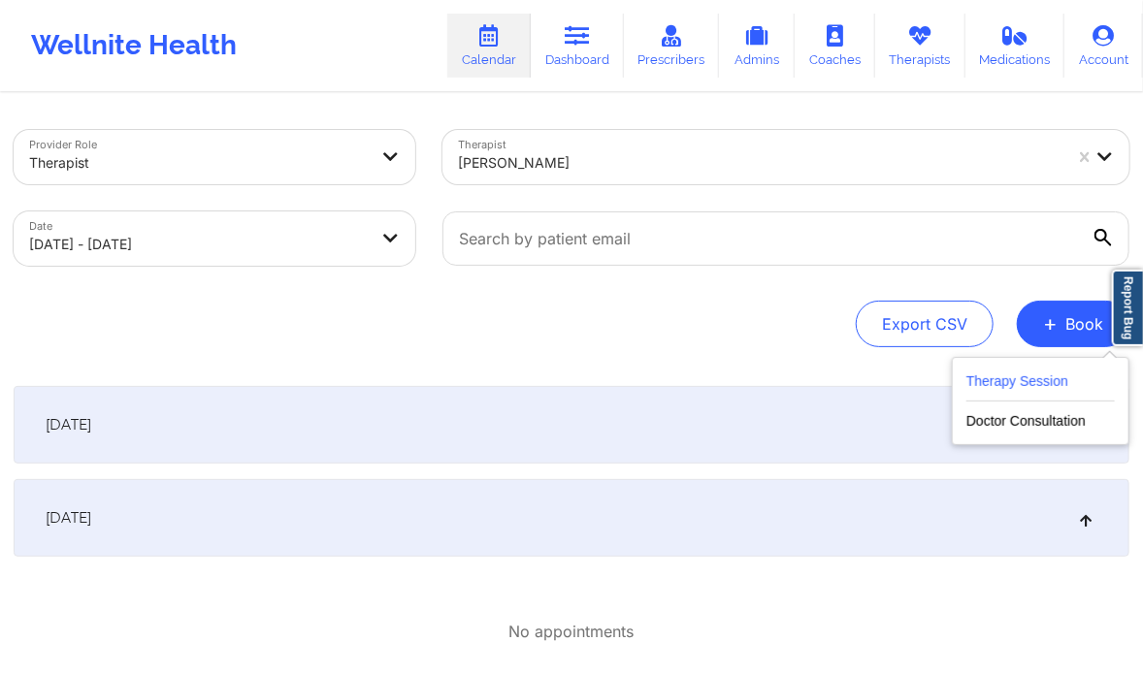
click at [1015, 373] on button "Therapy Session" at bounding box center [1040, 386] width 148 height 32
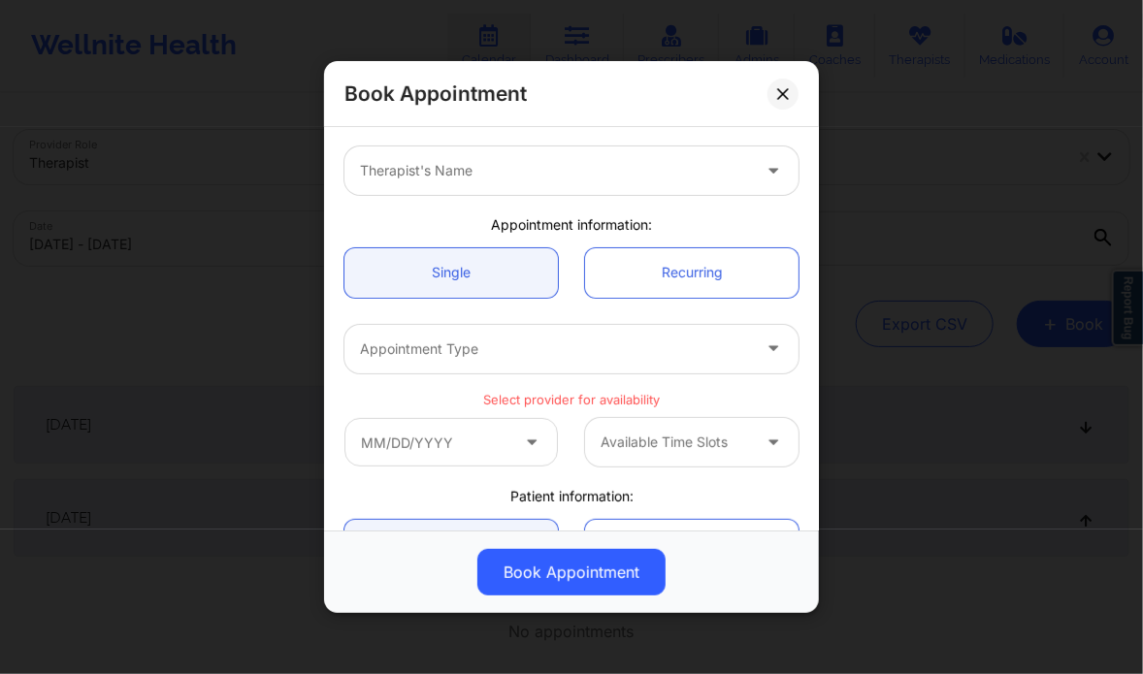
scroll to position [78, 0]
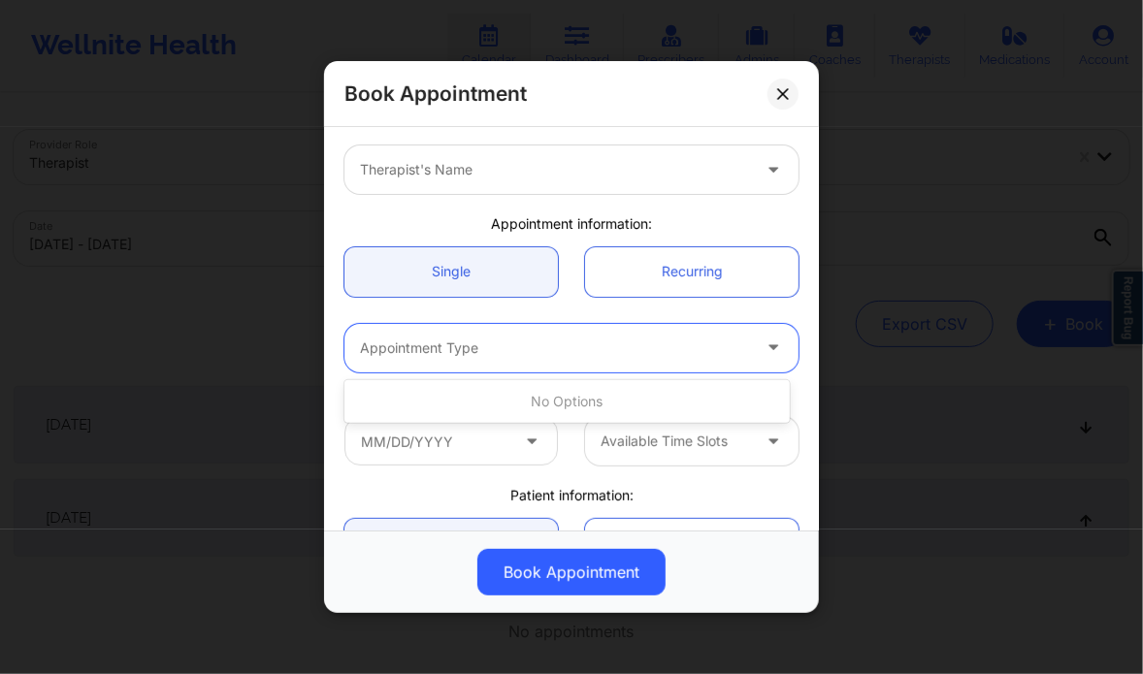
click at [700, 361] on div "Appointment Type" at bounding box center [548, 348] width 408 height 49
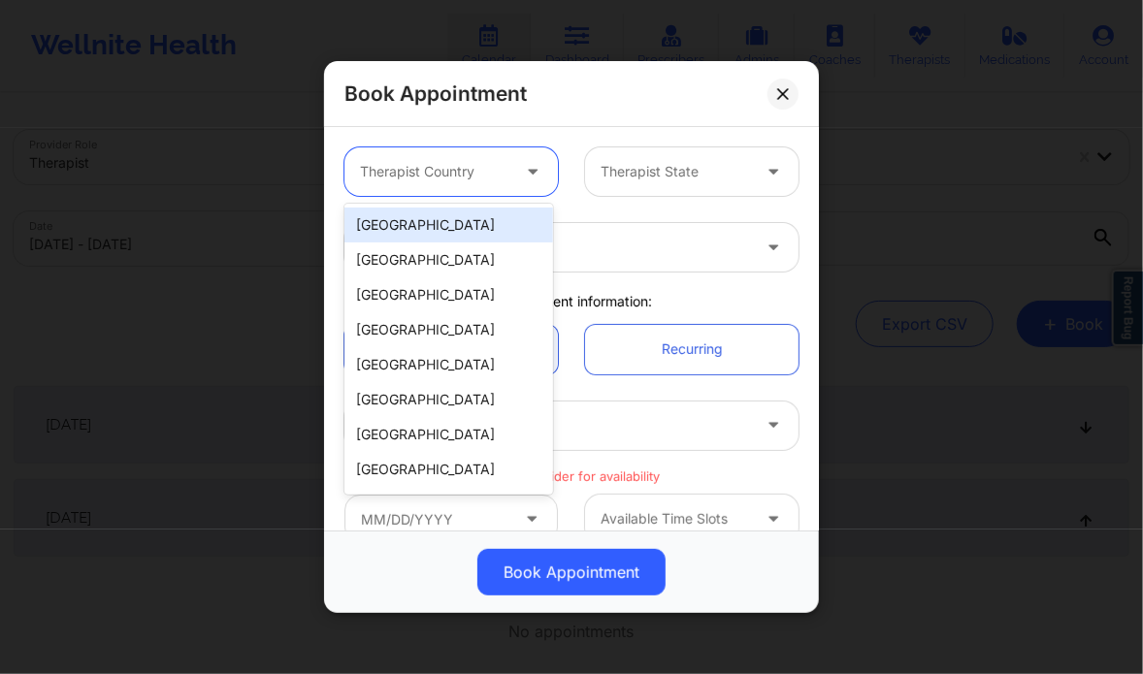
click at [506, 179] on div "Therapist Country" at bounding box center [427, 171] width 167 height 49
click at [457, 217] on div "[GEOGRAPHIC_DATA]" at bounding box center [448, 225] width 209 height 35
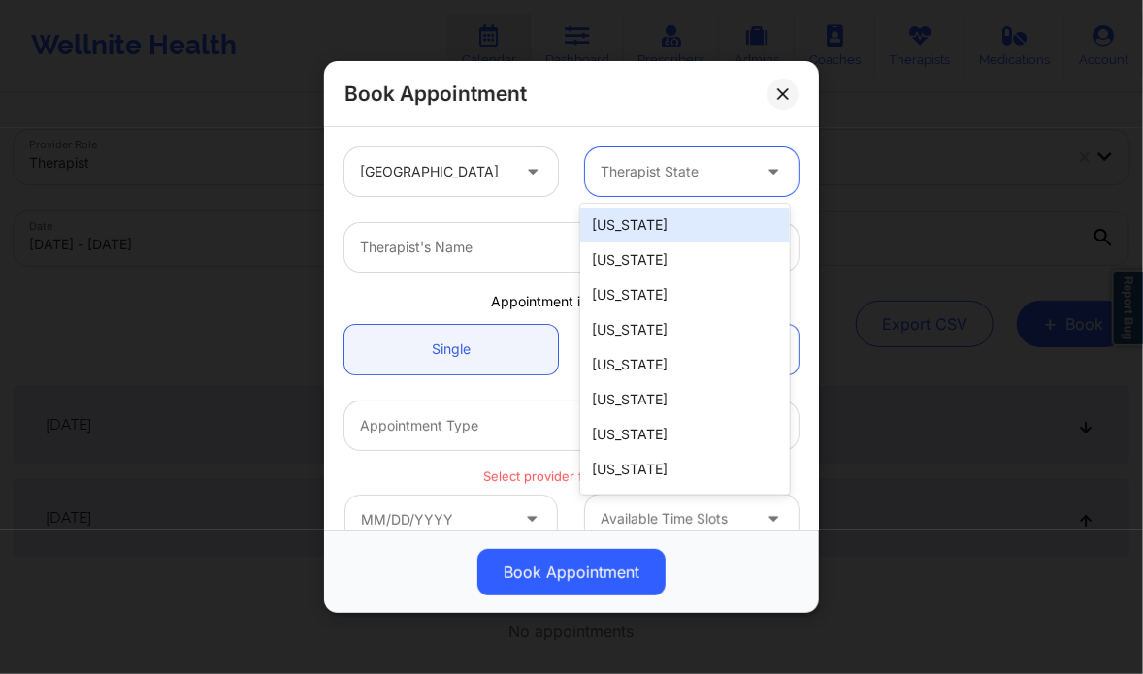
click at [741, 158] on div "Therapist State" at bounding box center [668, 171] width 167 height 49
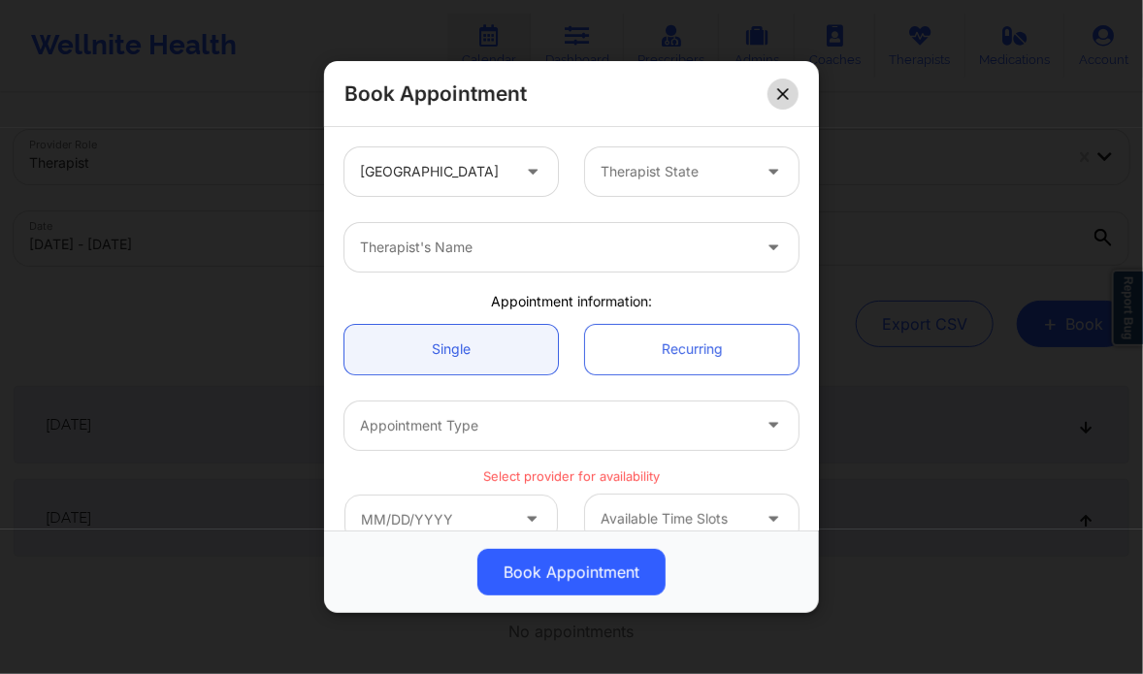
click at [792, 100] on button at bounding box center [782, 94] width 31 height 31
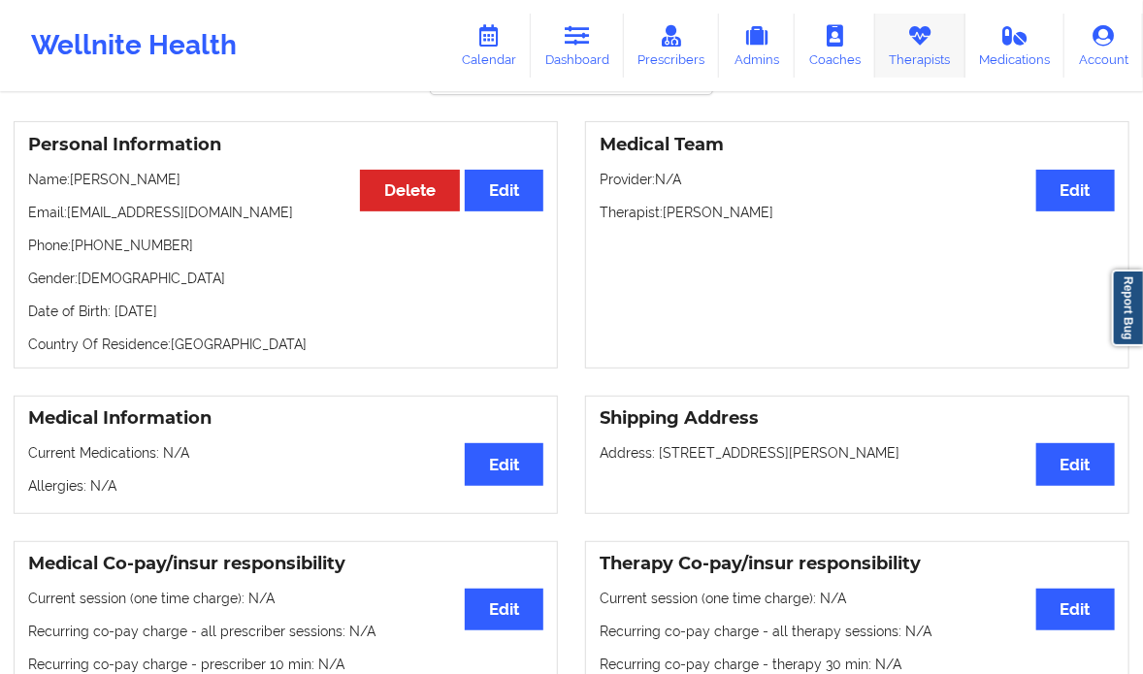
click at [923, 63] on link "Therapists" at bounding box center [920, 46] width 90 height 64
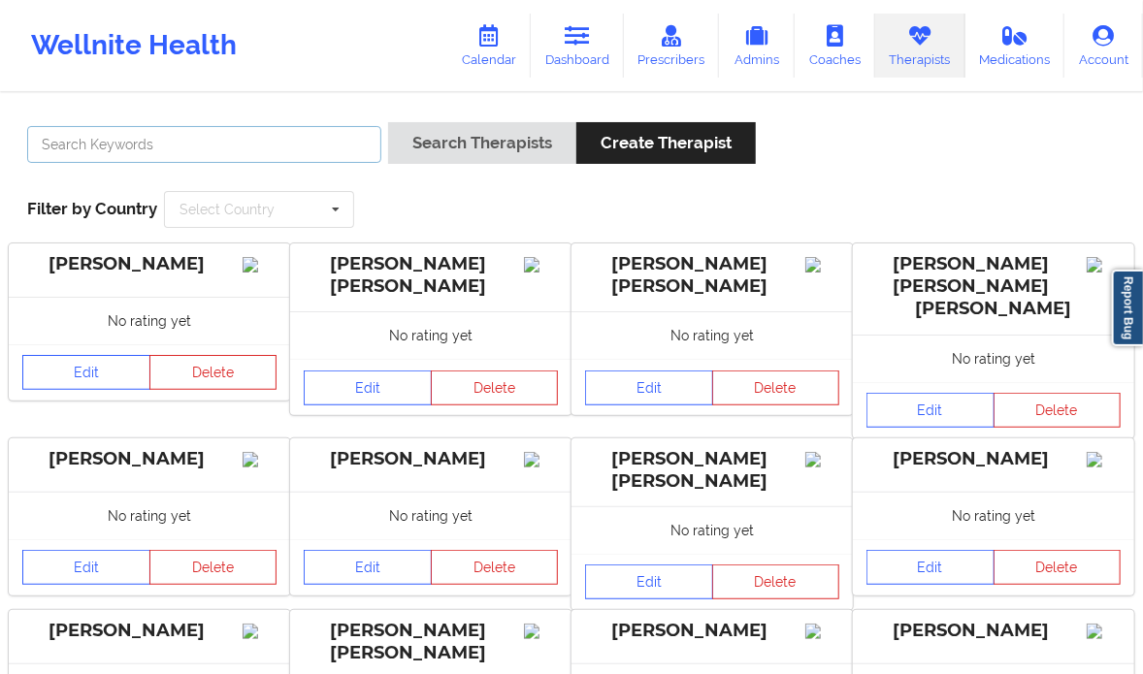
click at [202, 154] on input "text" at bounding box center [204, 144] width 354 height 37
type input "[PERSON_NAME]"
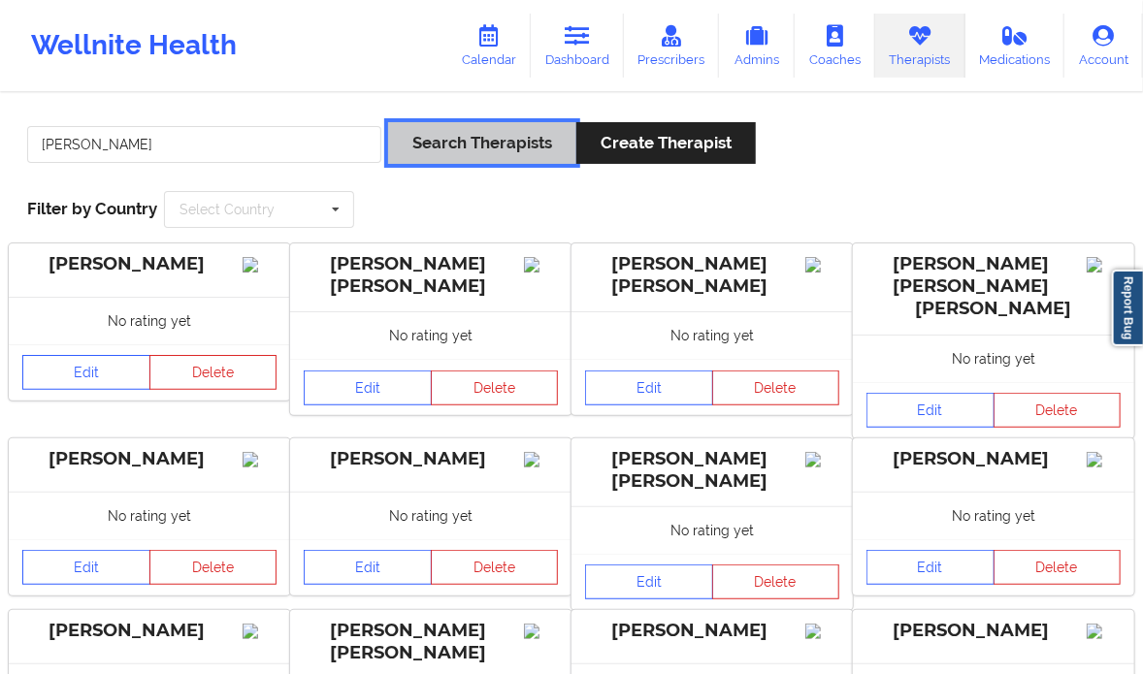
click at [477, 143] on button "Search Therapists" at bounding box center [482, 143] width 188 height 42
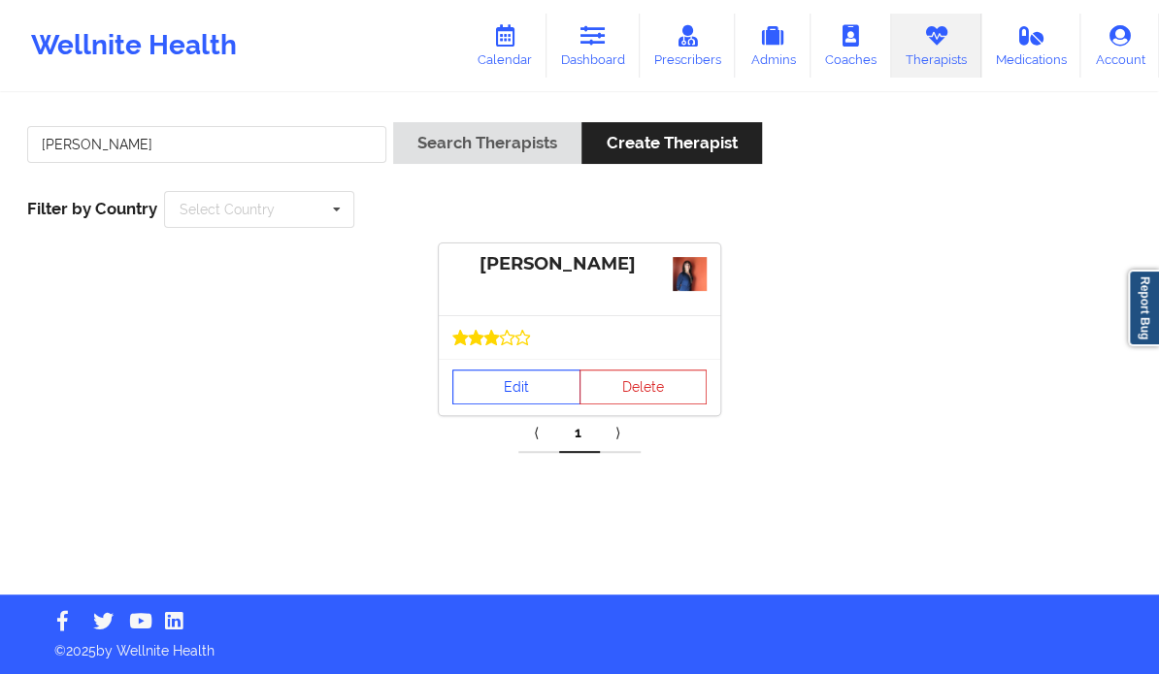
click at [526, 380] on link "Edit" at bounding box center [516, 387] width 128 height 35
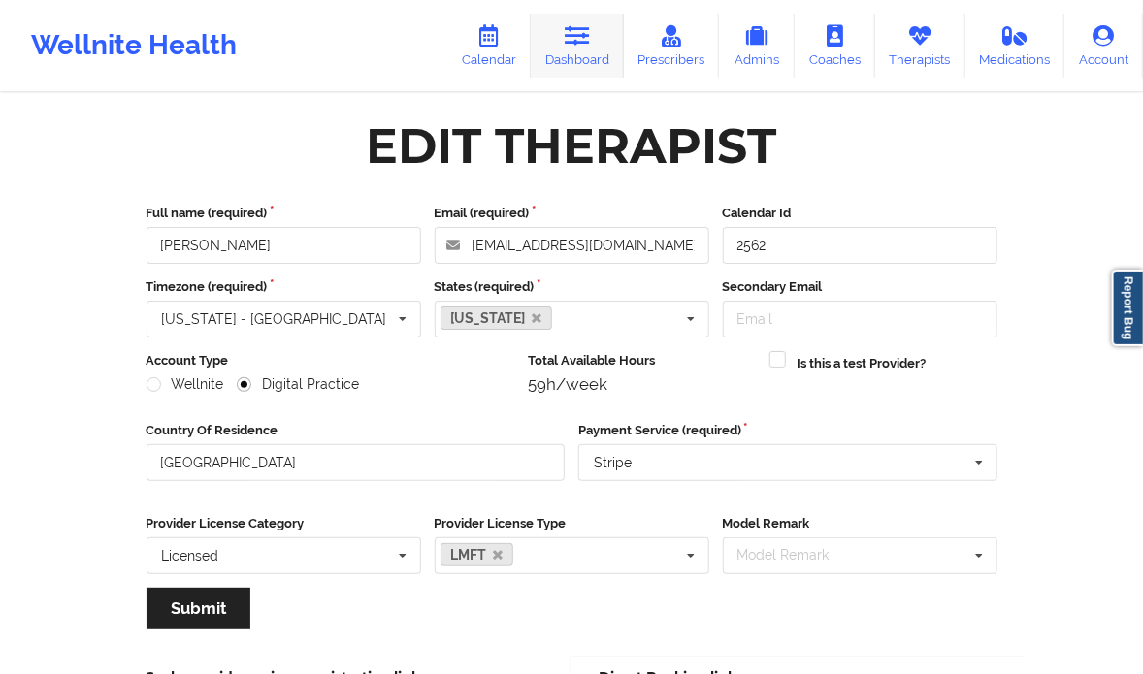
click at [563, 45] on link "Dashboard" at bounding box center [577, 46] width 93 height 64
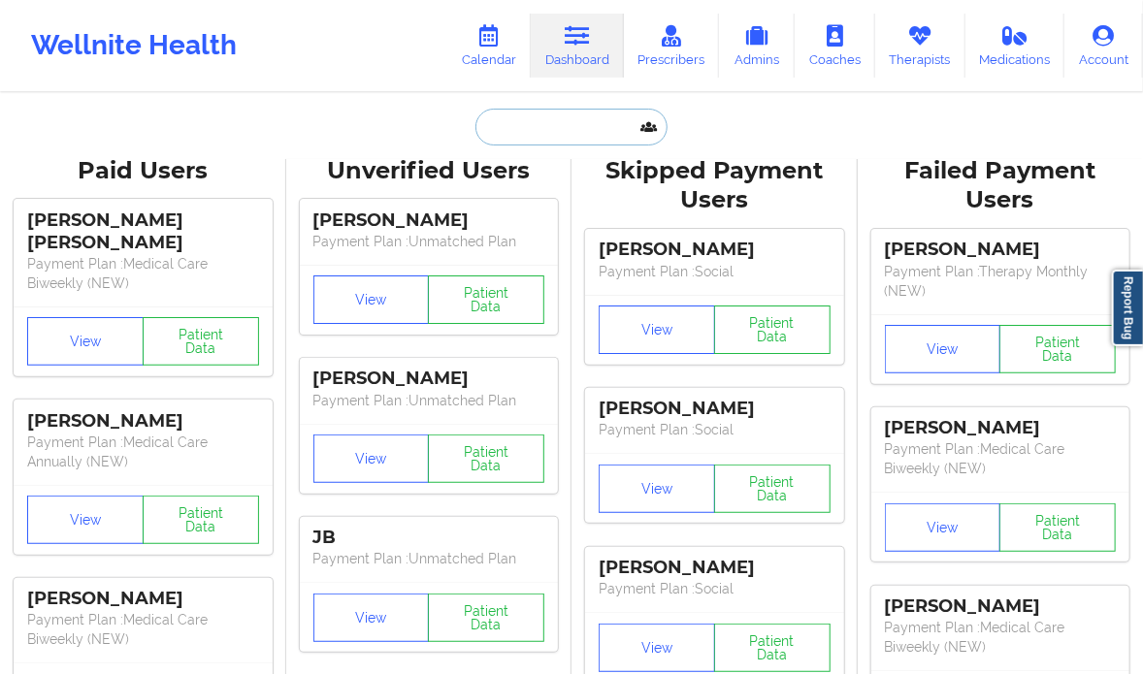
click at [543, 139] on input "text" at bounding box center [571, 127] width 192 height 37
paste input "[PERSON_NAME]"
type input "[PERSON_NAME]"
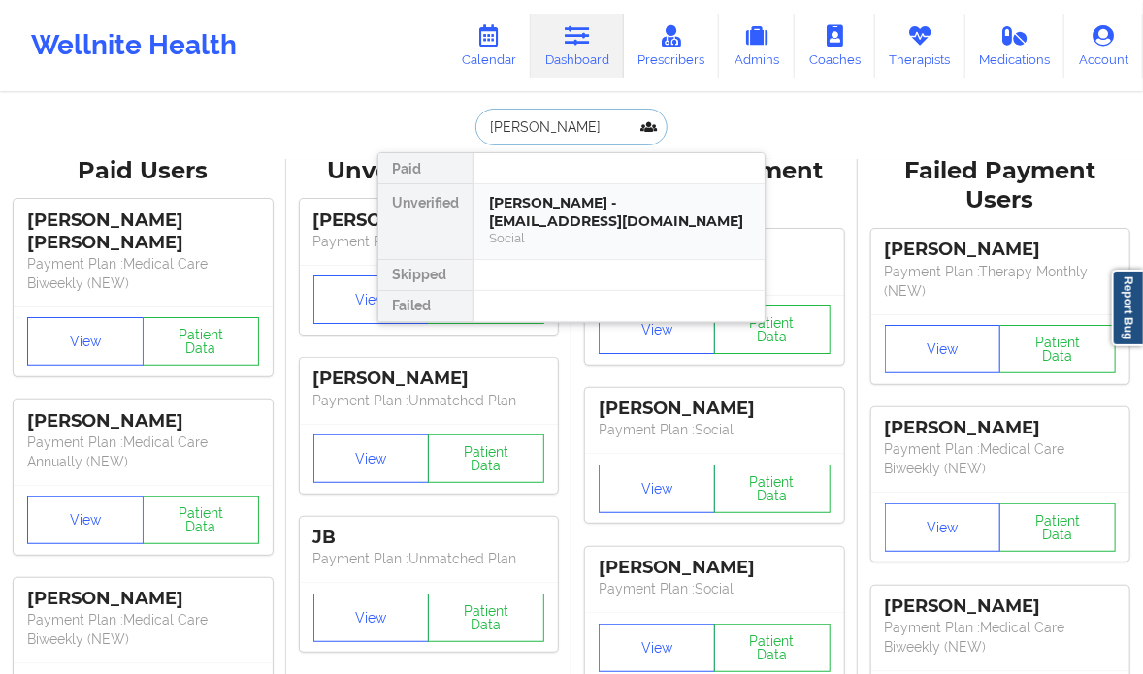
click at [593, 236] on div "Social" at bounding box center [619, 238] width 260 height 16
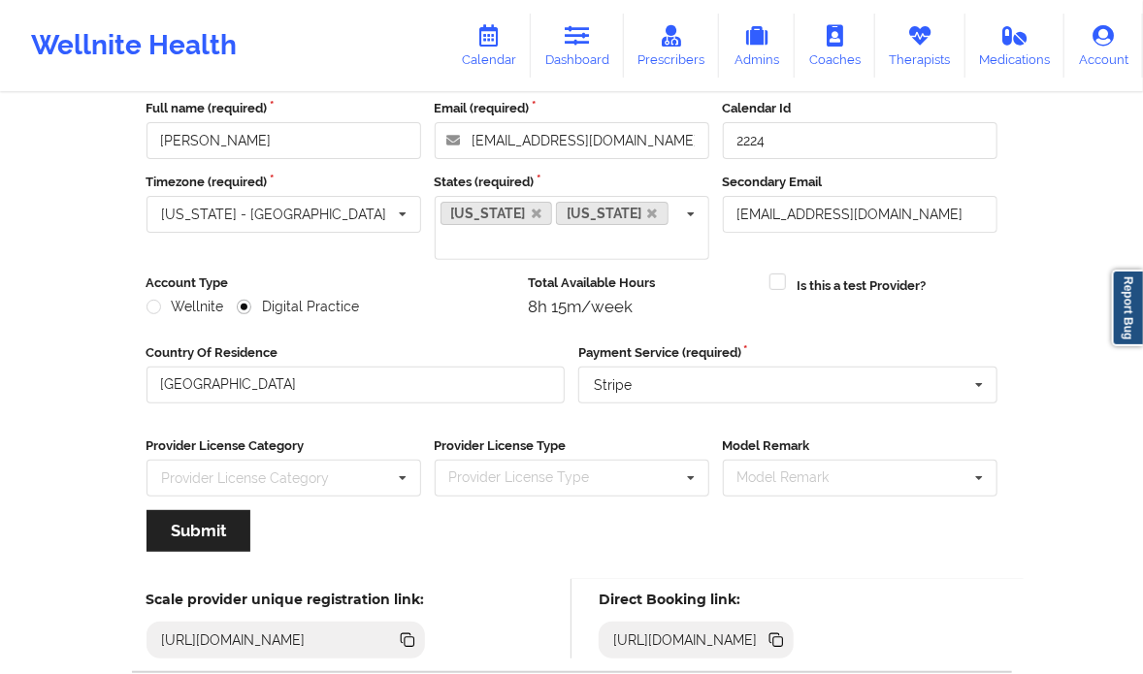
scroll to position [120, 0]
